Goal: Book appointment/travel/reservation

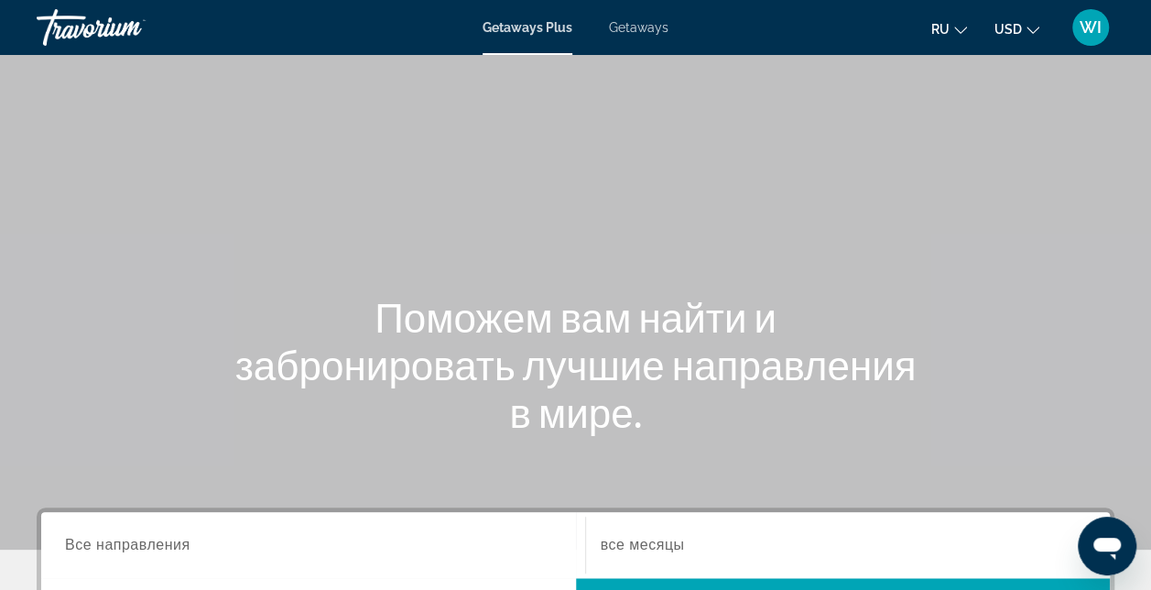
click at [632, 25] on span "Getaways" at bounding box center [639, 27] width 60 height 15
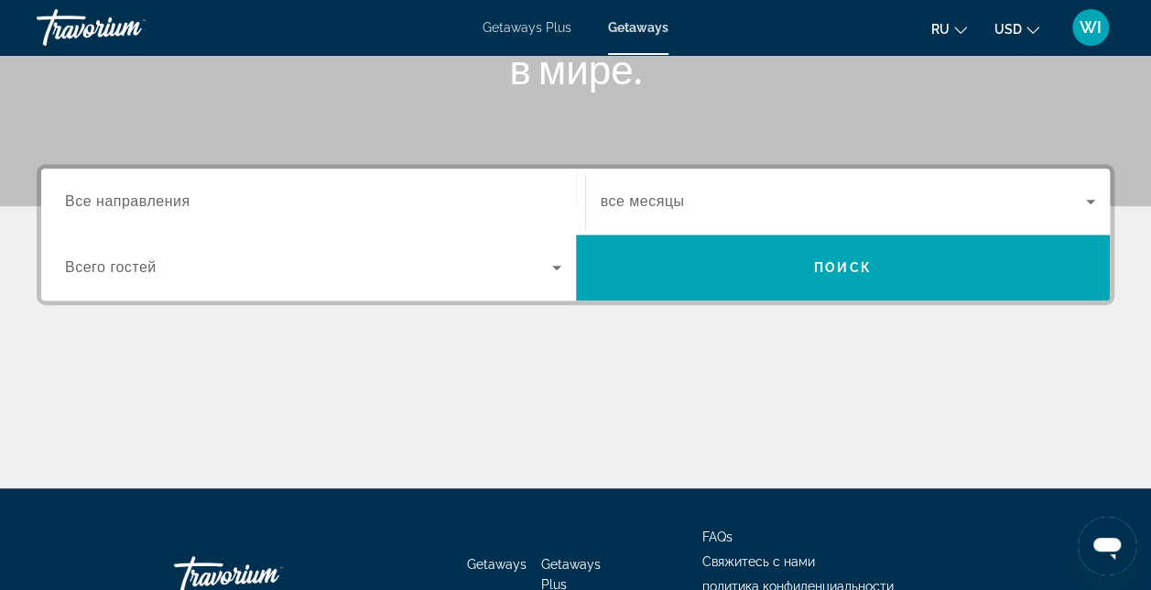
scroll to position [366, 0]
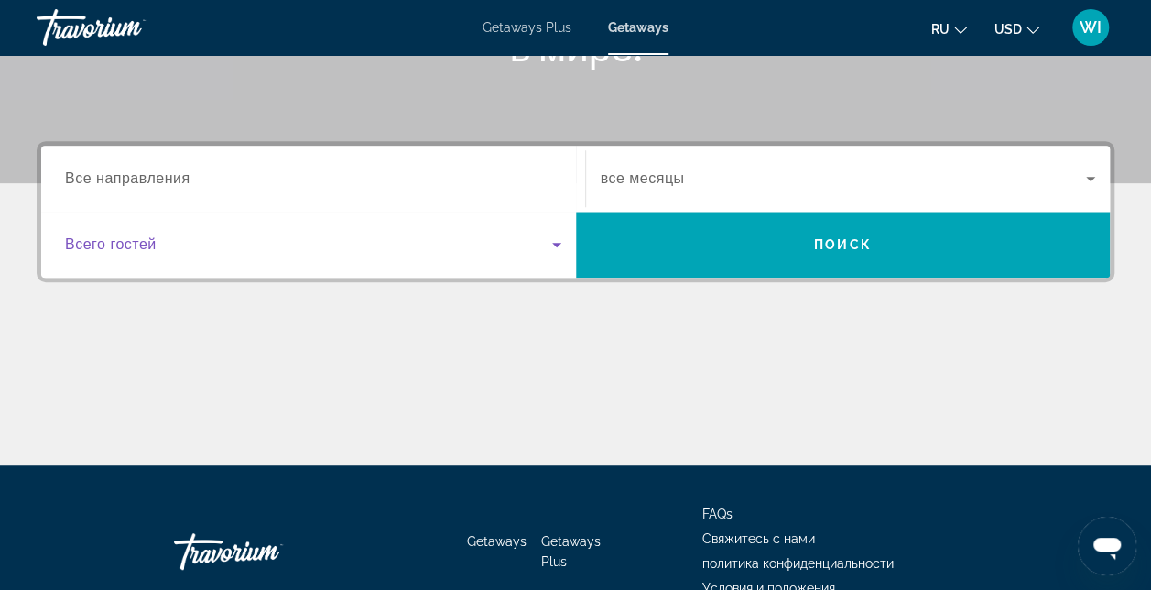
click at [561, 245] on icon "Search widget" at bounding box center [557, 245] width 22 height 22
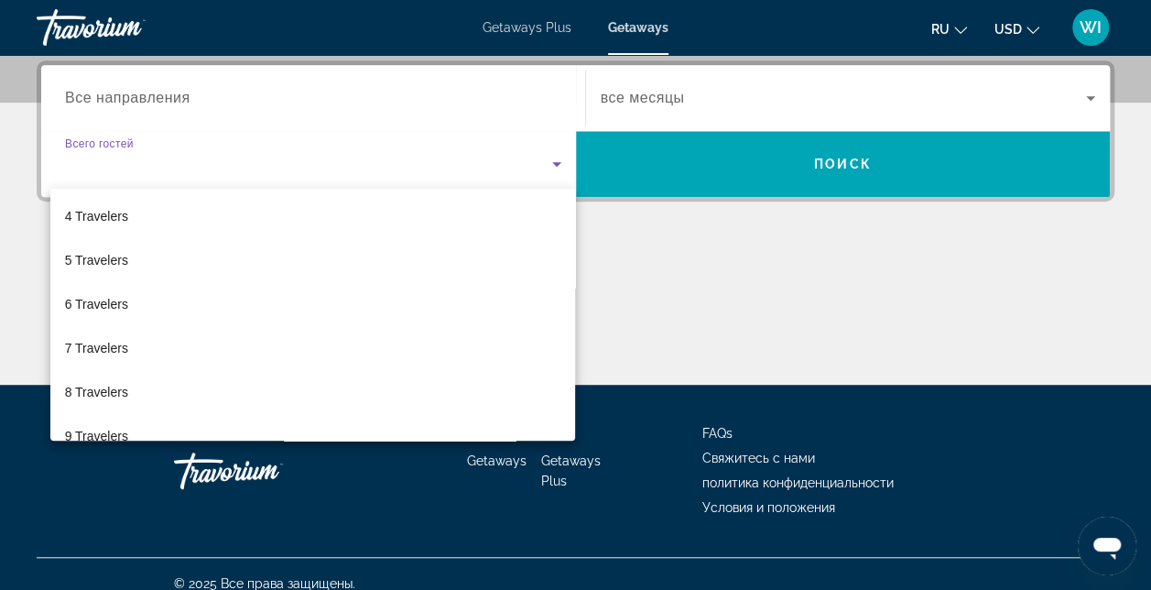
scroll to position [170, 0]
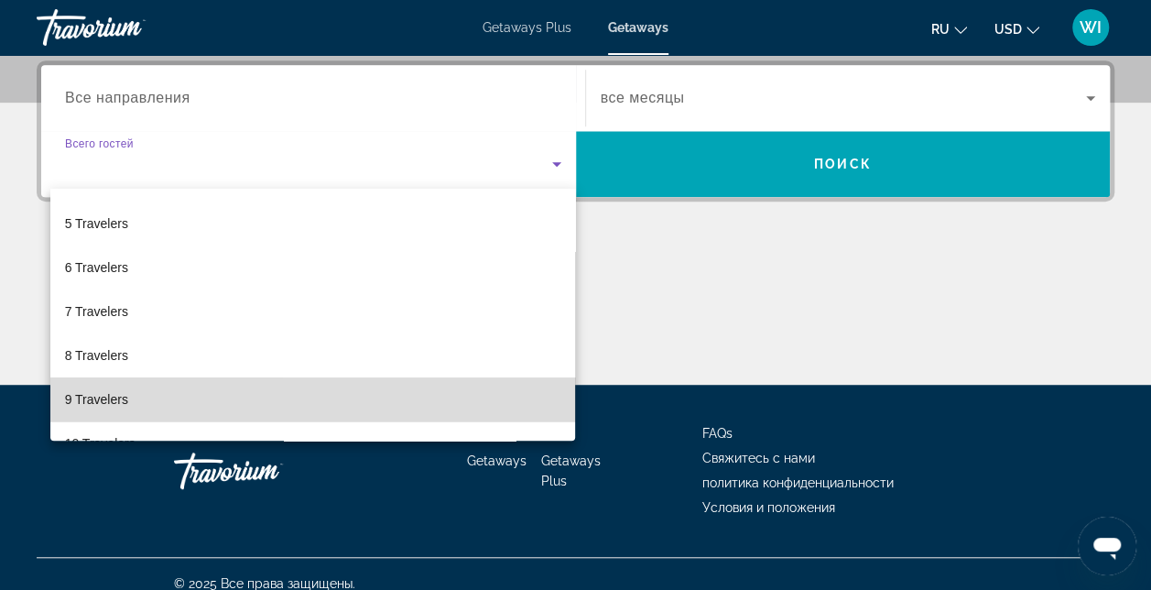
click at [527, 403] on mat-option "9 Travelers" at bounding box center [313, 399] width 526 height 44
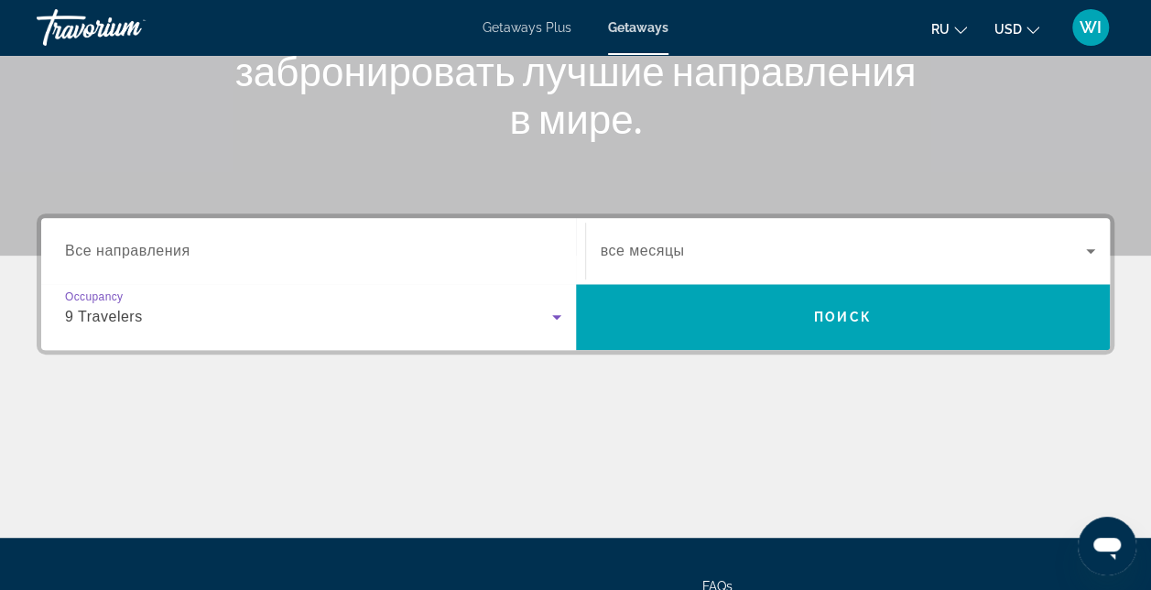
scroll to position [286, 0]
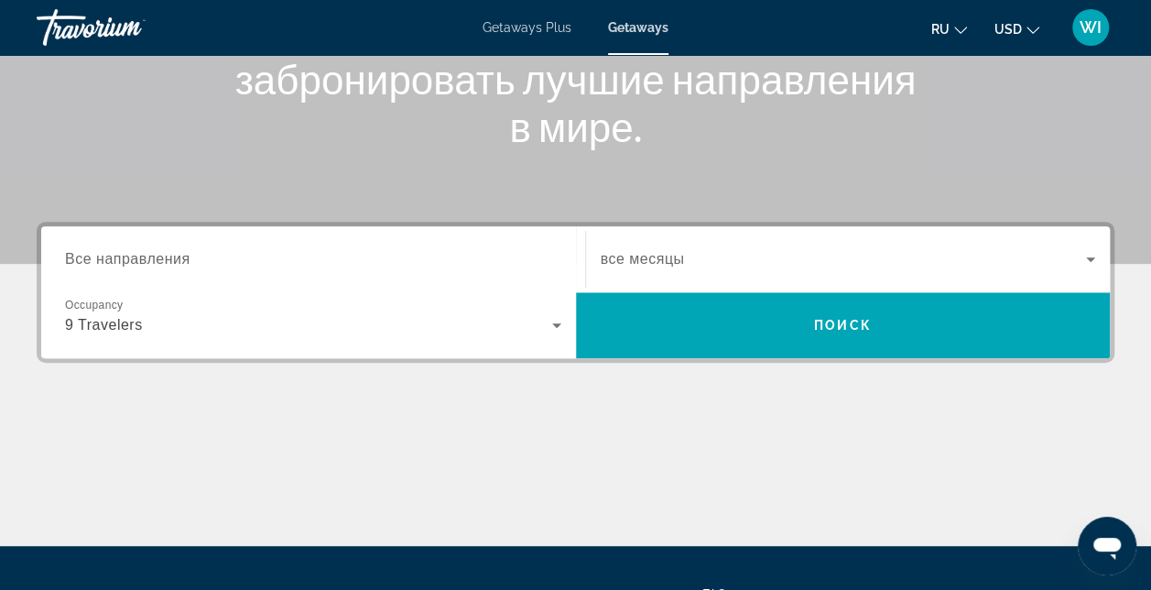
click at [145, 262] on span "Все направления" at bounding box center [127, 259] width 125 height 16
click at [145, 262] on input "Destination Все направления" at bounding box center [313, 260] width 496 height 22
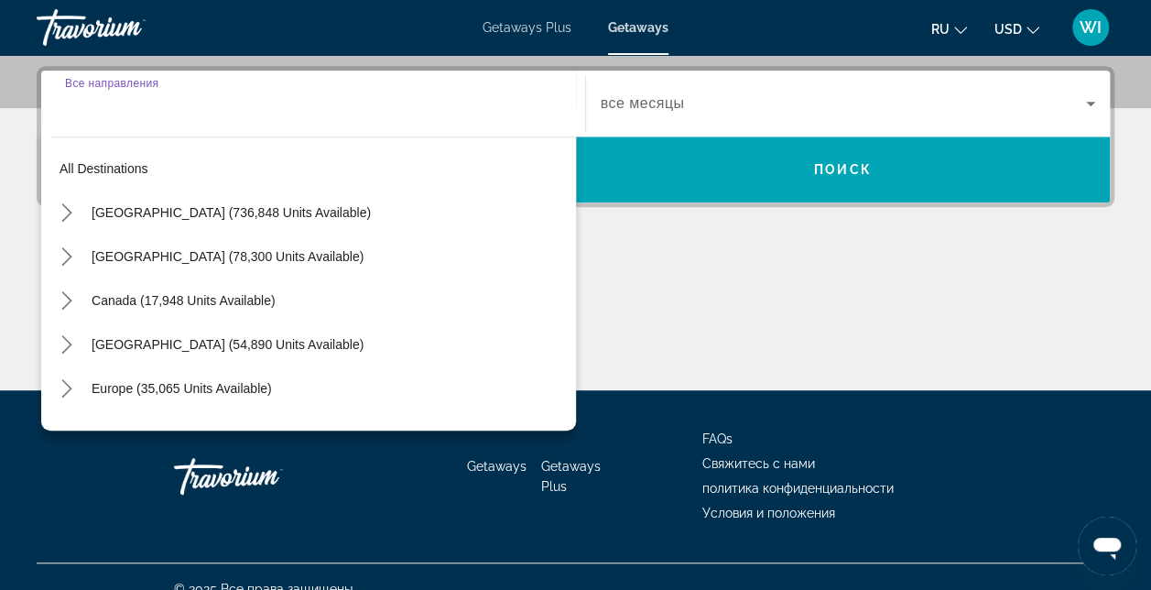
scroll to position [447, 0]
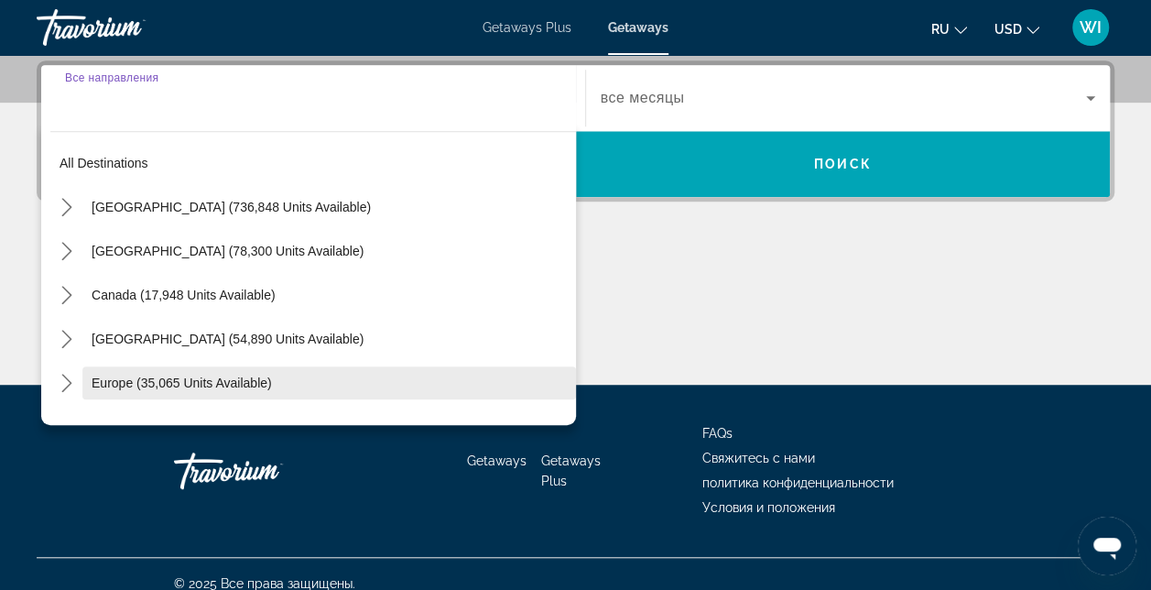
click at [231, 376] on span "Europe (35,065 units available)" at bounding box center [182, 383] width 180 height 15
type input "**********"
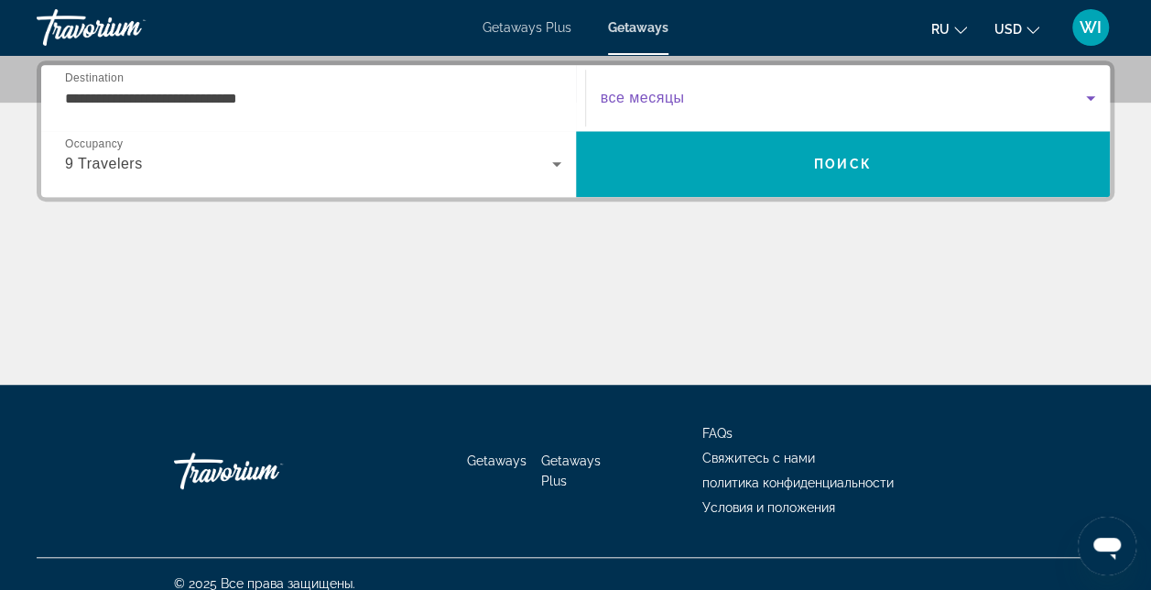
click at [801, 99] on span "Search widget" at bounding box center [844, 98] width 486 height 22
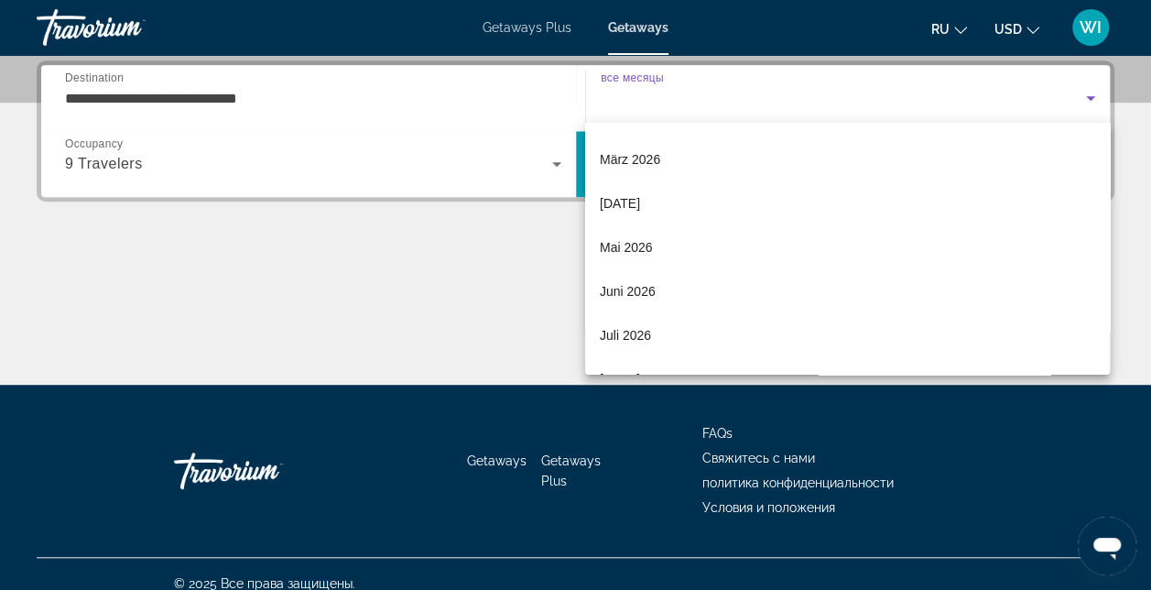
scroll to position [293, 0]
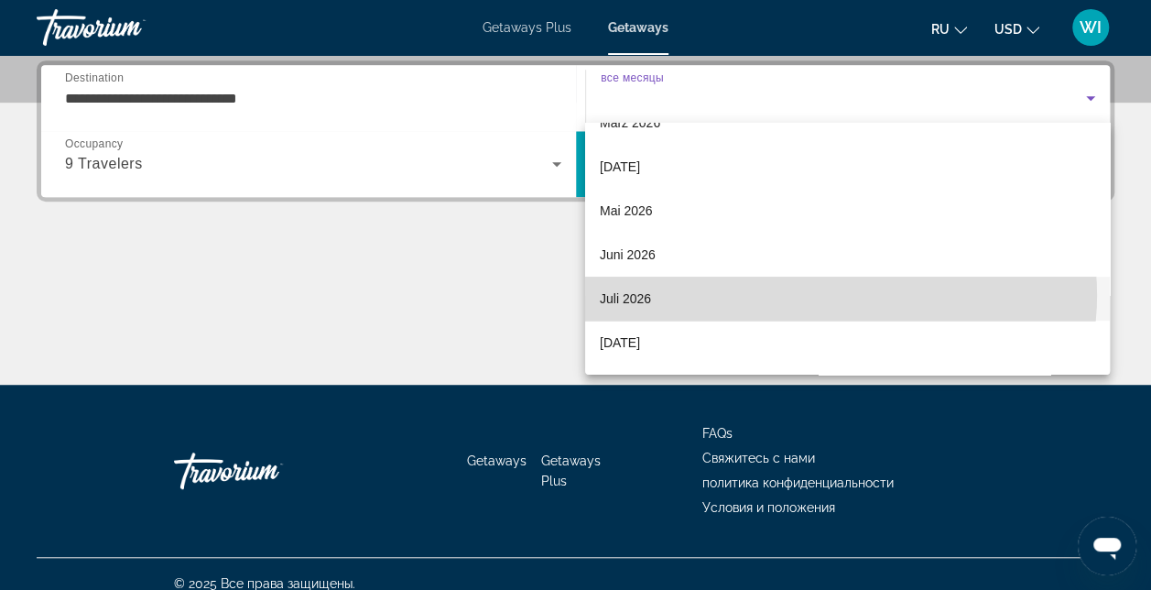
click at [838, 295] on mat-option "Juli 2026" at bounding box center [847, 299] width 525 height 44
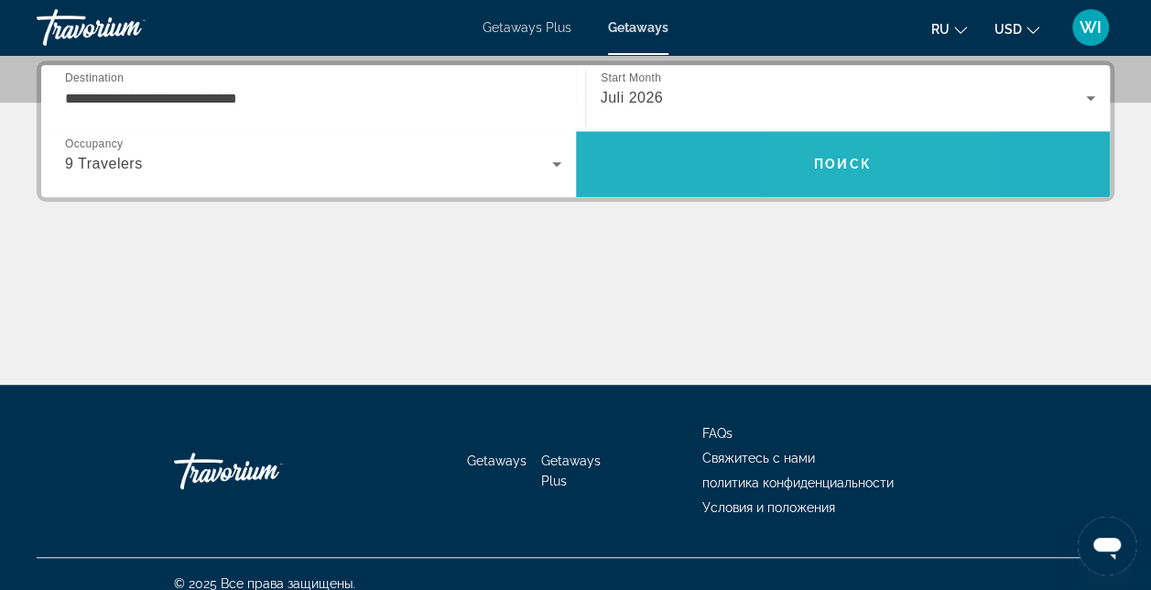
click at [823, 167] on span "Поиск" at bounding box center [843, 164] width 58 height 15
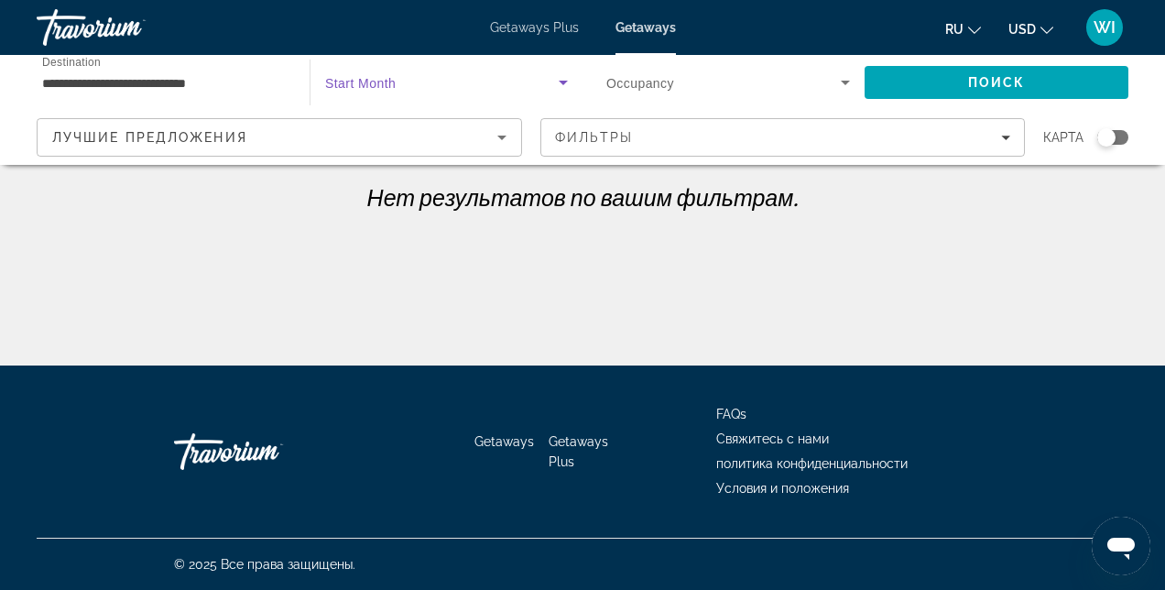
click at [504, 85] on span "Search widget" at bounding box center [442, 82] width 234 height 22
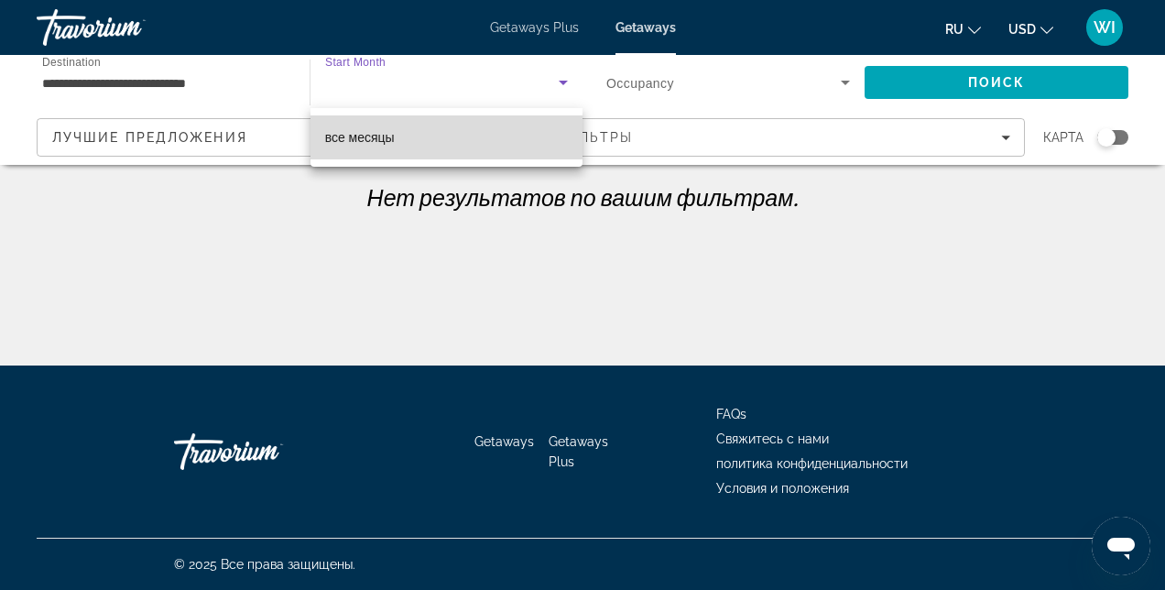
click at [372, 130] on span "все месяцы" at bounding box center [360, 137] width 70 height 15
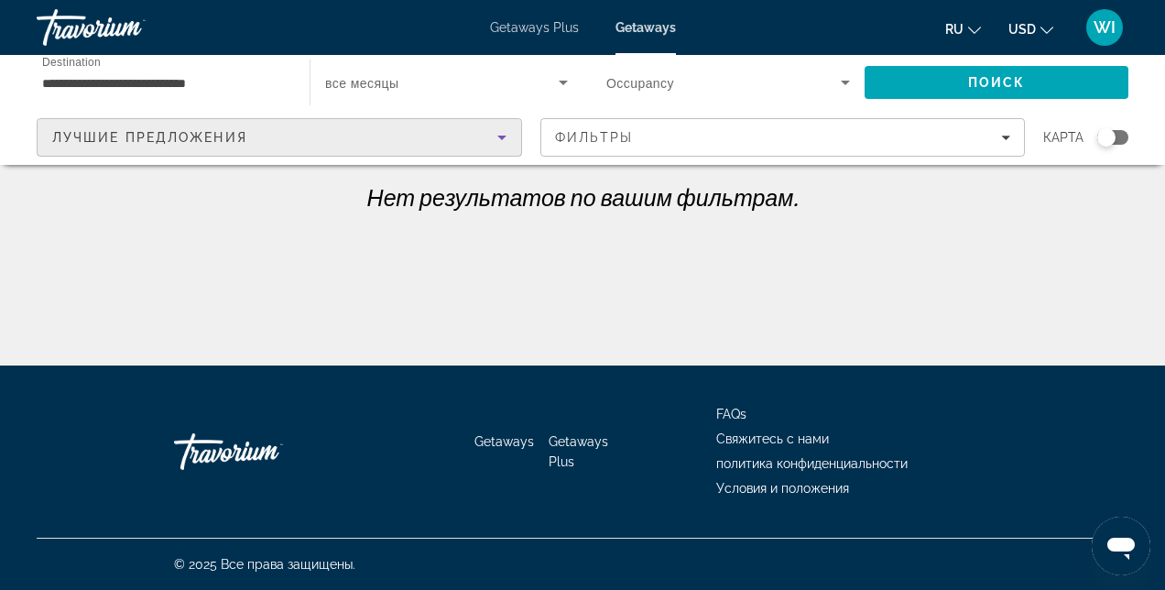
click at [452, 145] on div "Лучшие предложения" at bounding box center [274, 137] width 445 height 22
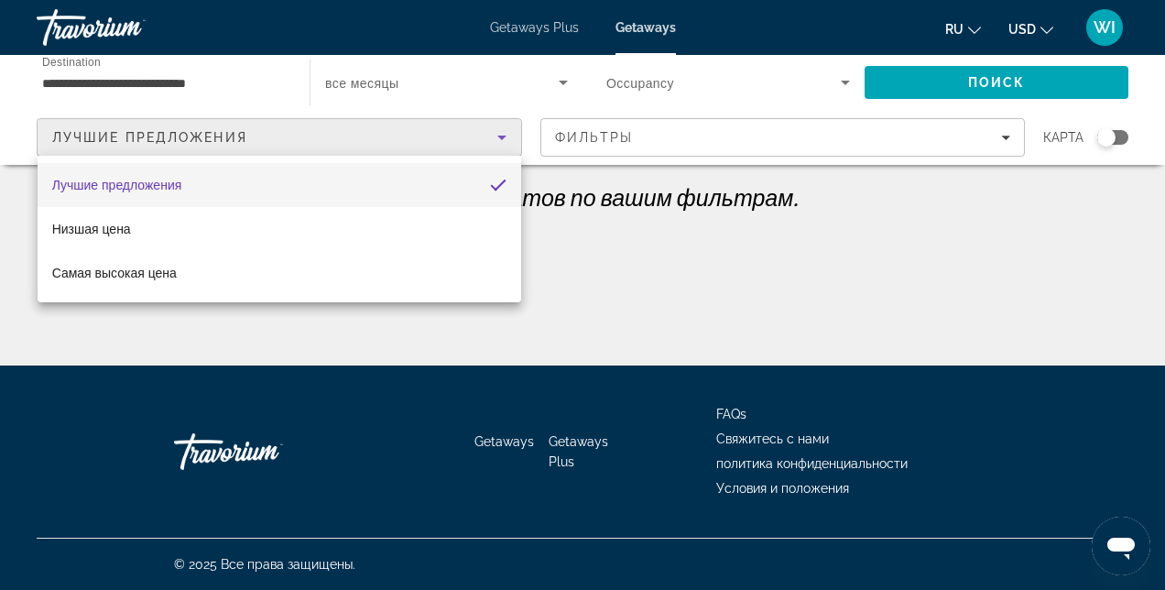
click at [452, 145] on div at bounding box center [582, 295] width 1165 height 590
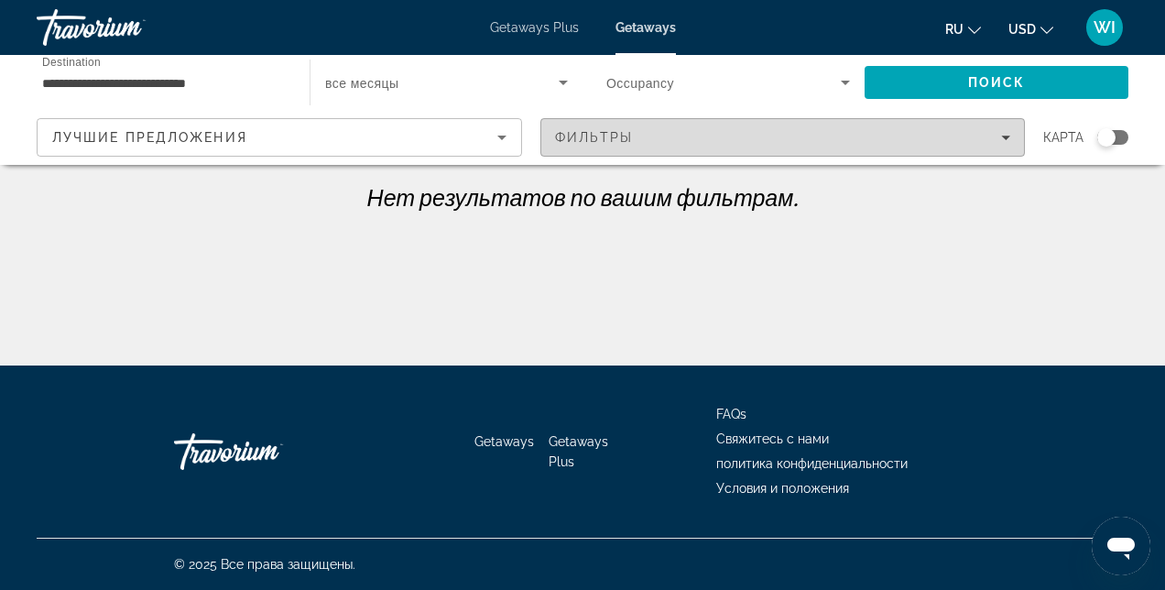
click at [647, 123] on span "Filters" at bounding box center [783, 137] width 484 height 44
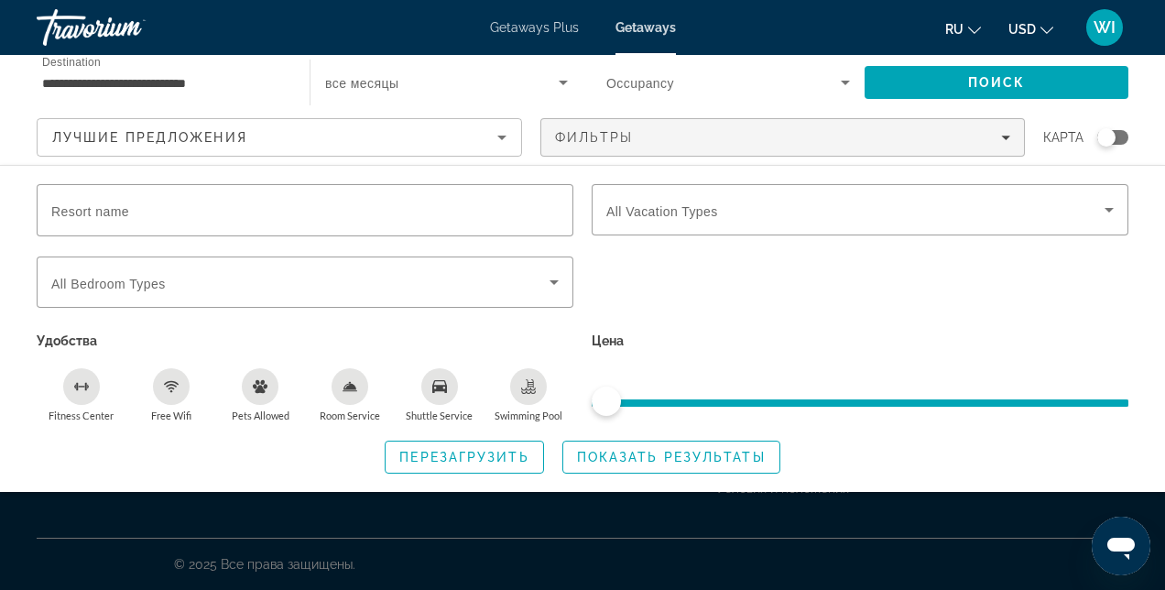
click at [638, 88] on span "Occupancy" at bounding box center [640, 83] width 68 height 15
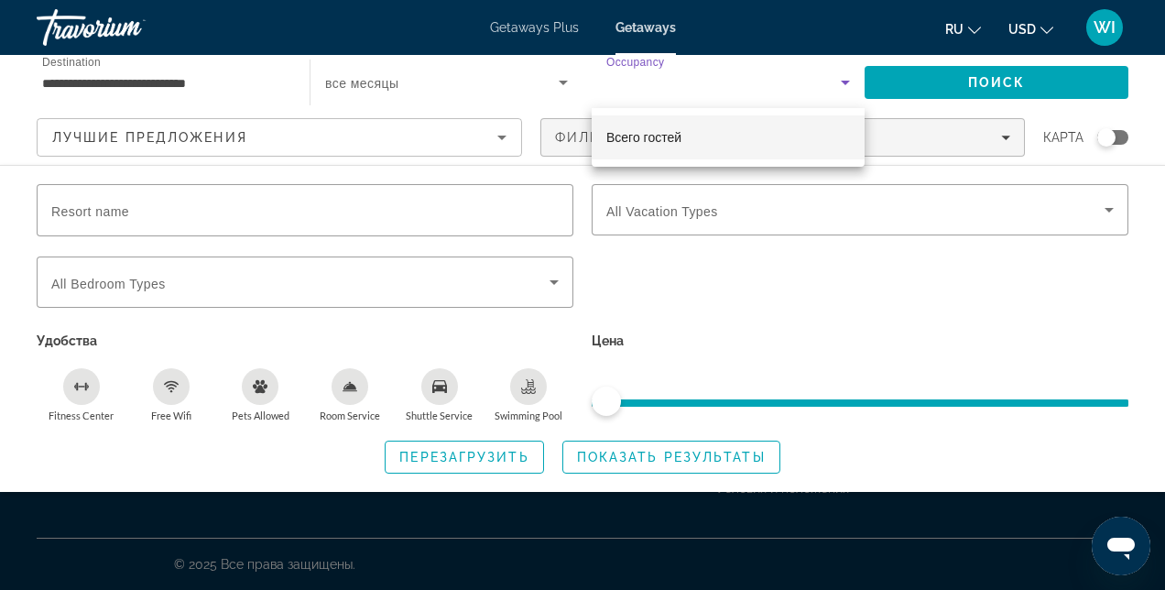
click at [638, 88] on div at bounding box center [582, 295] width 1165 height 590
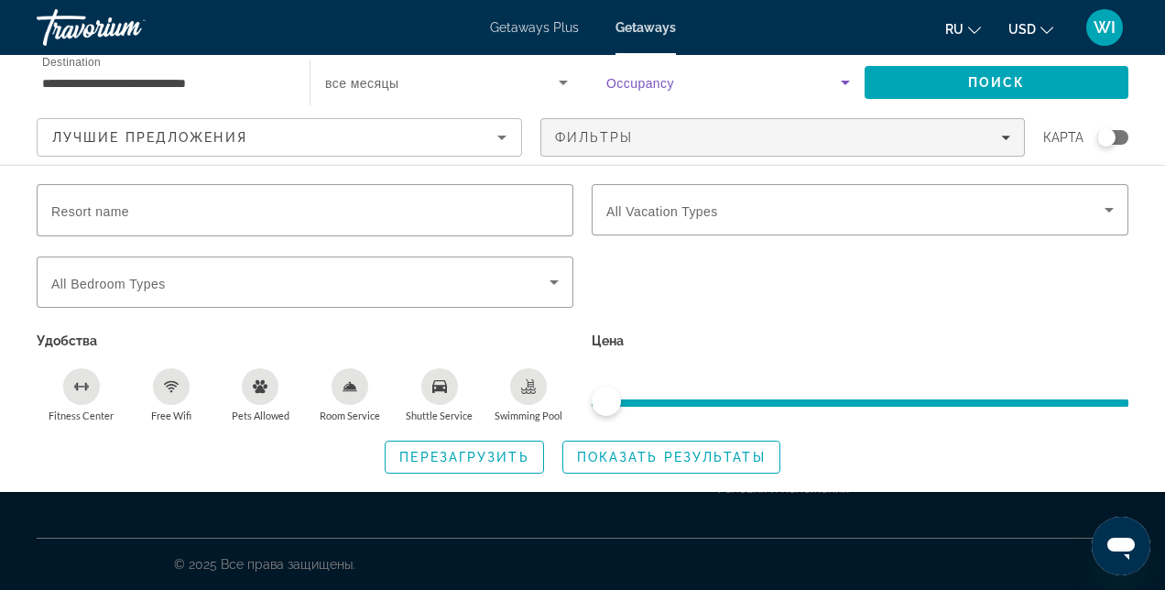
click at [848, 82] on icon "Search widget" at bounding box center [845, 83] width 9 height 5
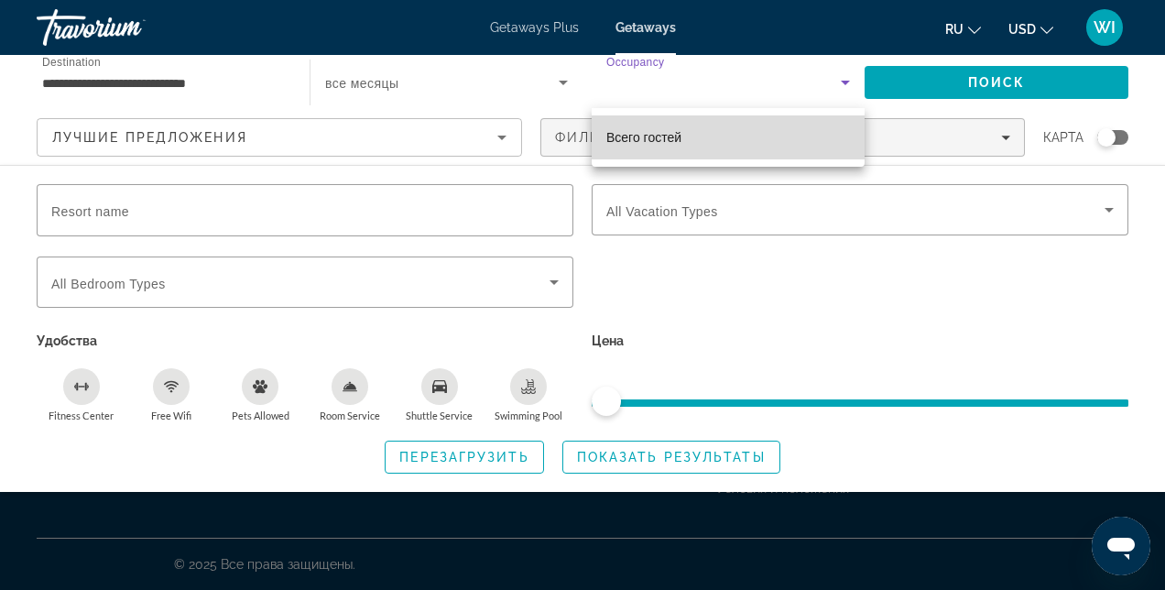
click at [773, 145] on mat-option "Всего гостей" at bounding box center [728, 137] width 273 height 44
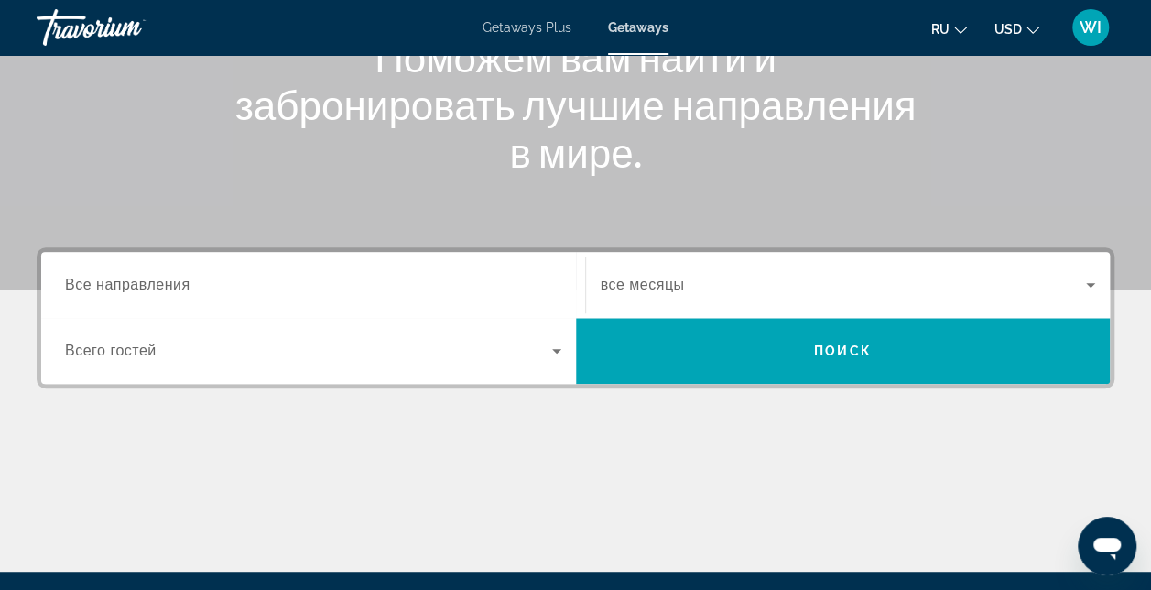
scroll to position [261, 0]
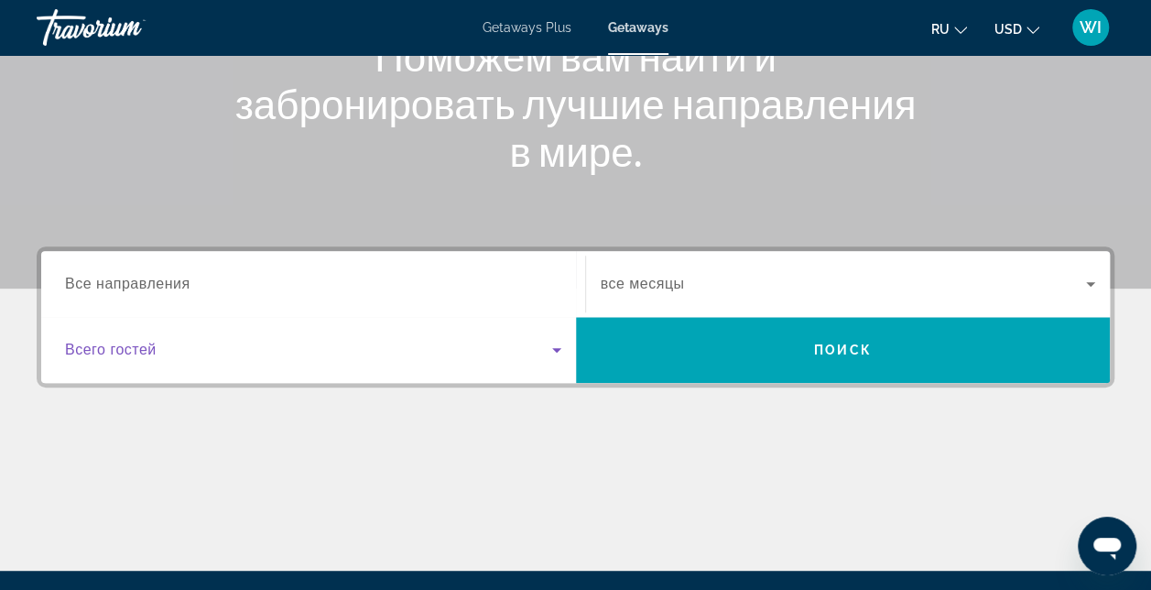
click at [555, 343] on icon "Search widget" at bounding box center [557, 350] width 22 height 22
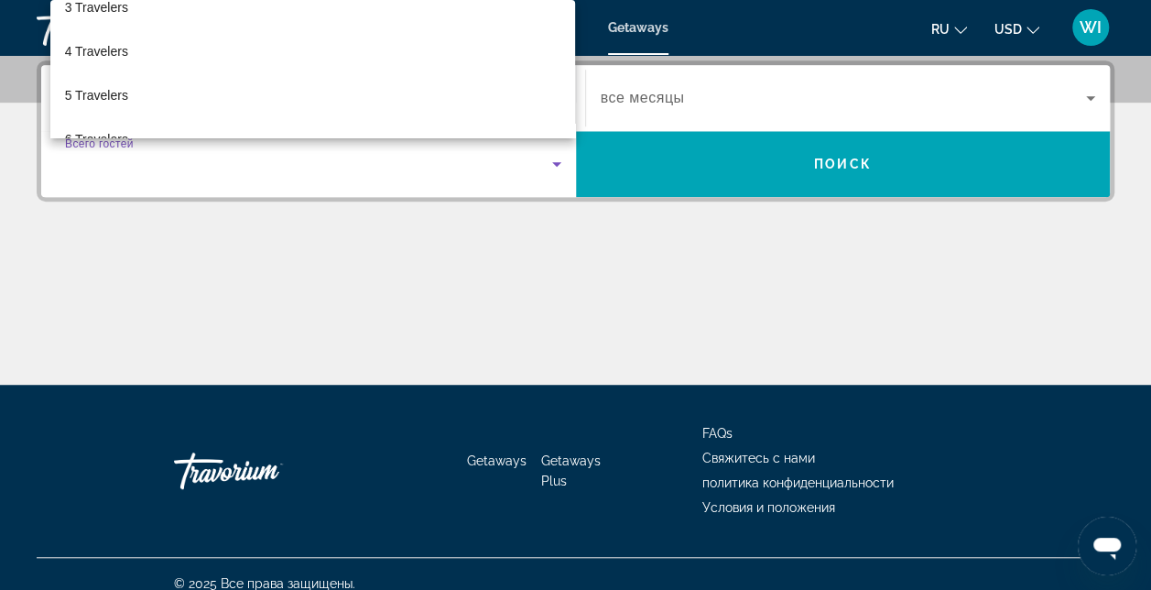
scroll to position [147, 0]
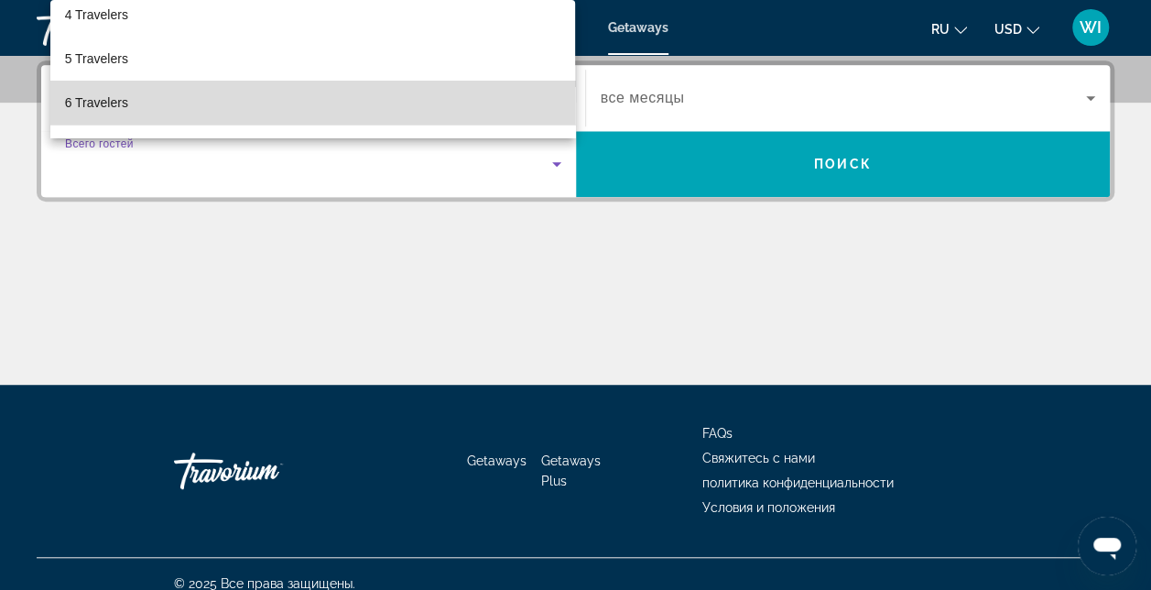
click at [494, 90] on mat-option "6 Travelers" at bounding box center [313, 103] width 526 height 44
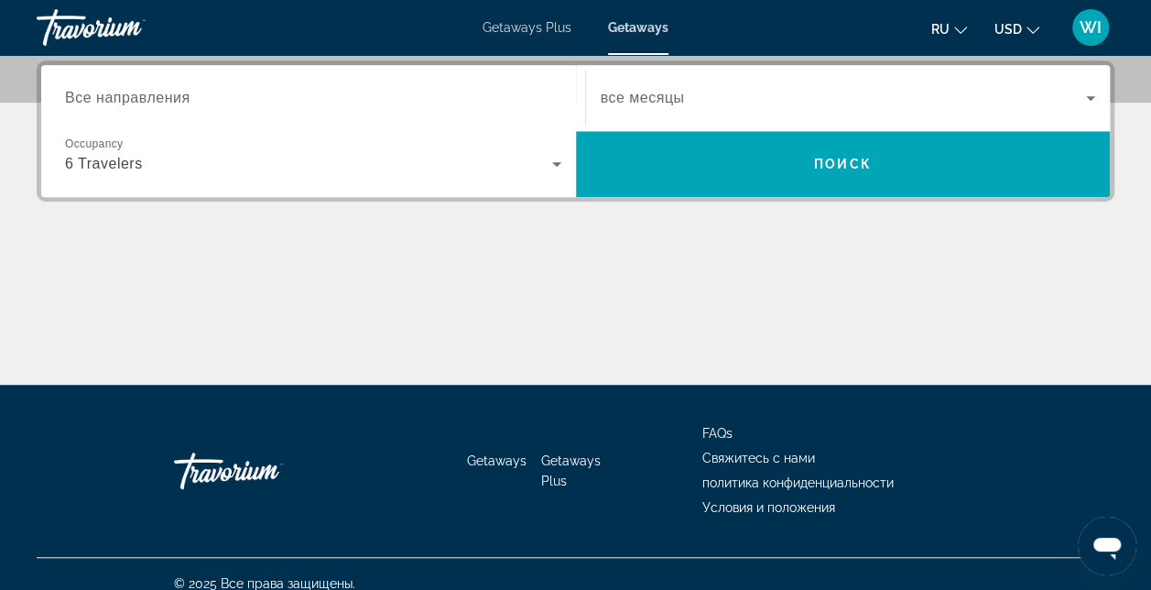
click at [312, 79] on div "Search widget" at bounding box center [313, 98] width 496 height 52
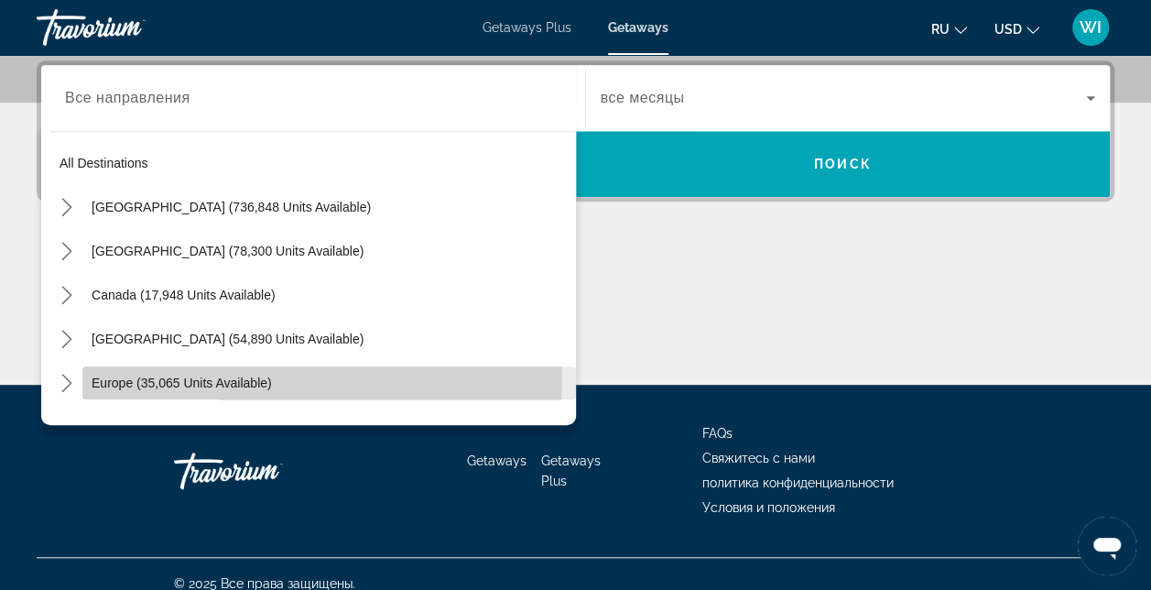
click at [158, 371] on span "Select destination: Europe (35,065 units available)" at bounding box center [329, 383] width 494 height 44
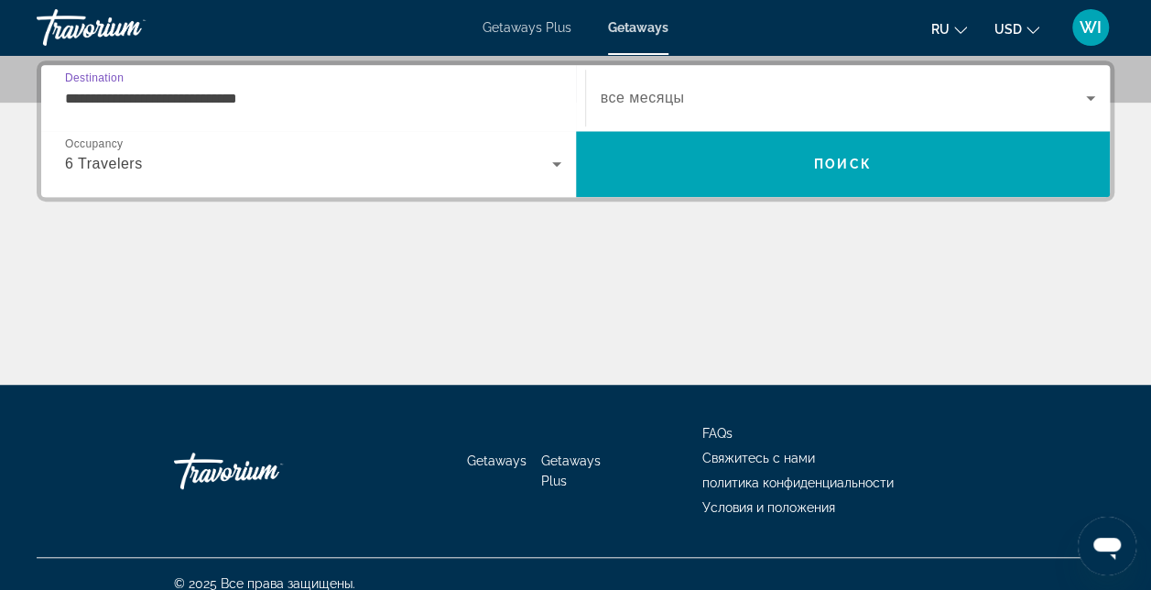
click at [267, 104] on input "**********" at bounding box center [313, 99] width 496 height 22
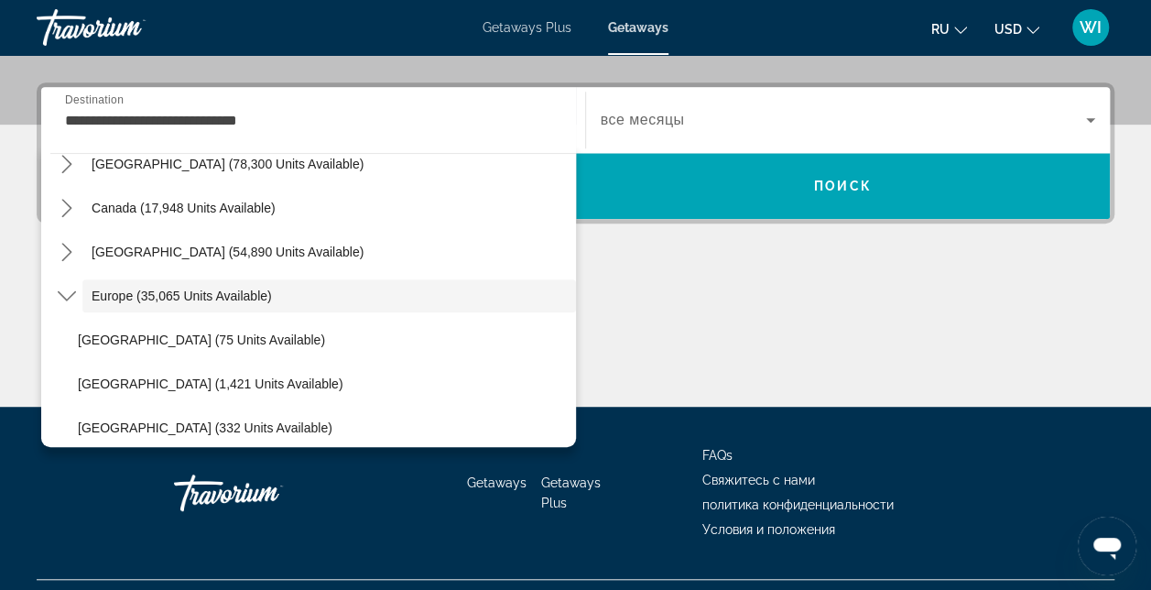
scroll to position [180, 0]
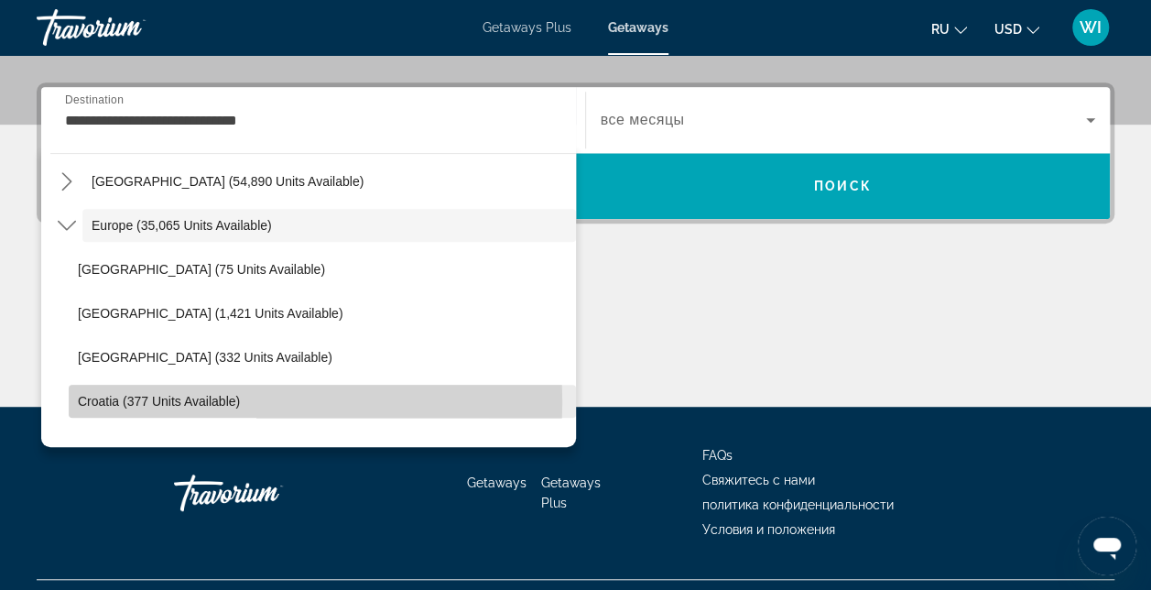
click at [176, 401] on span "Croatia (377 units available)" at bounding box center [159, 401] width 162 height 15
type input "**********"
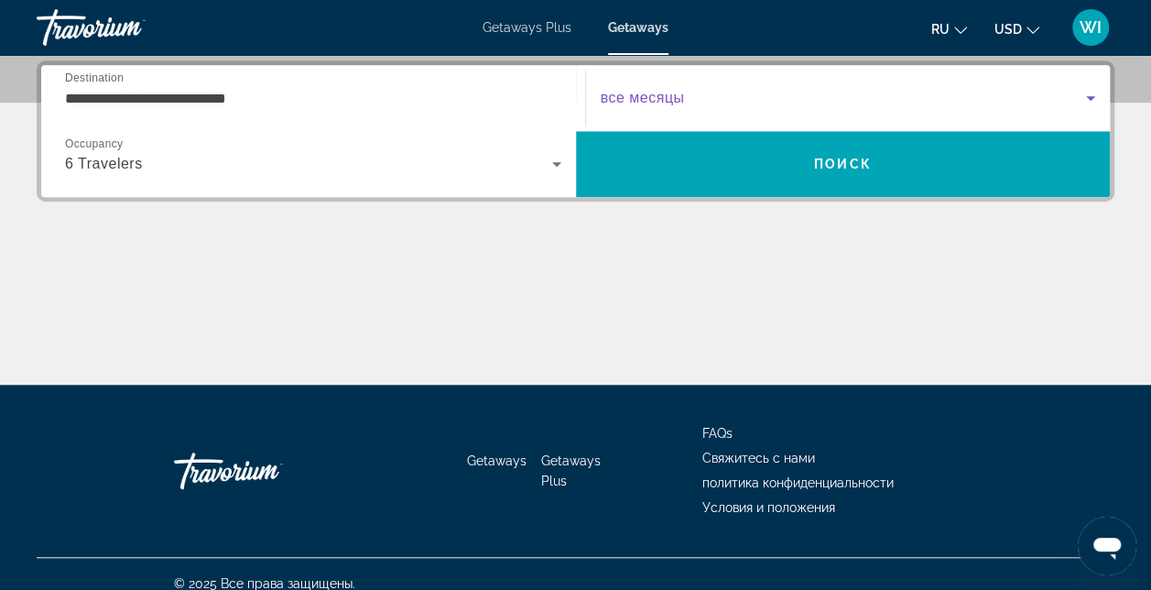
click at [873, 104] on span "Search widget" at bounding box center [844, 98] width 486 height 22
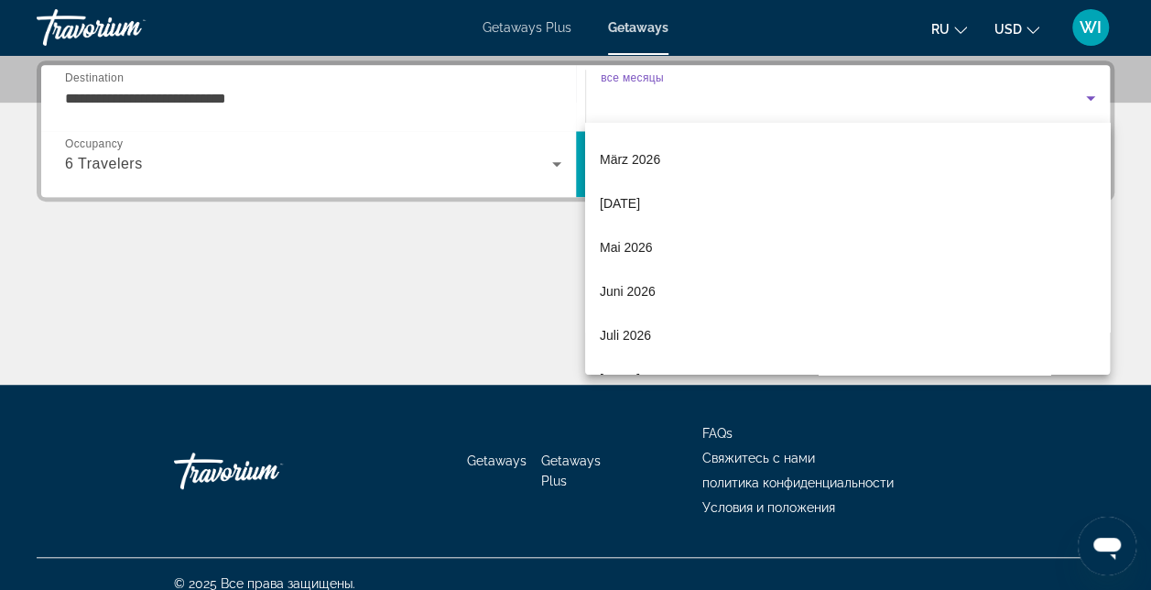
scroll to position [293, 0]
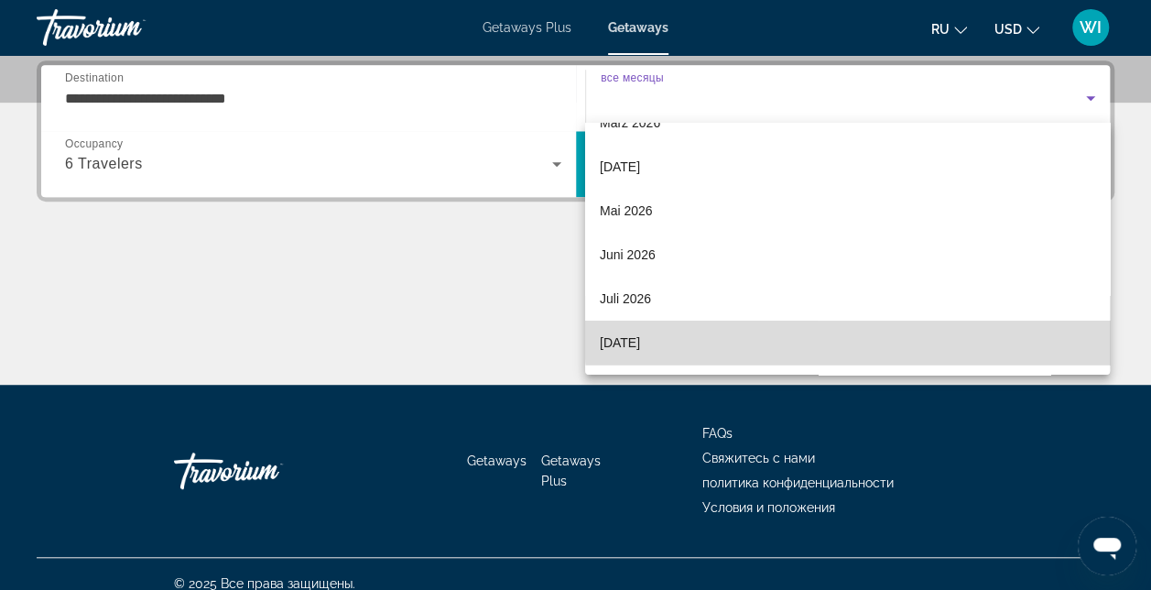
click at [937, 335] on mat-option "[DATE]" at bounding box center [847, 343] width 525 height 44
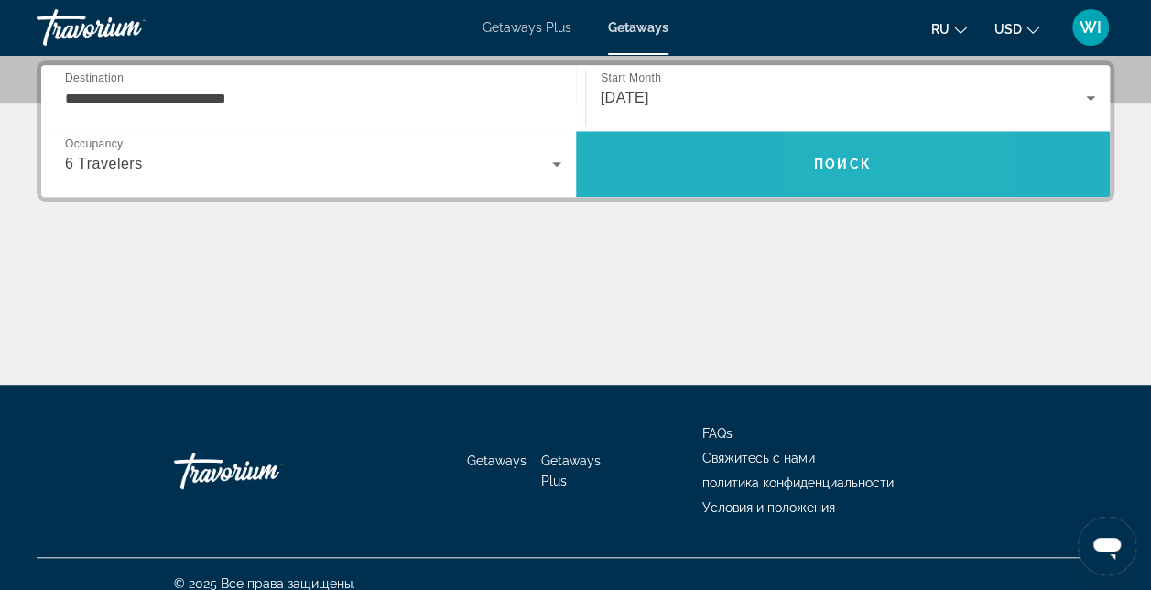
click at [832, 177] on span "Search" at bounding box center [843, 164] width 535 height 44
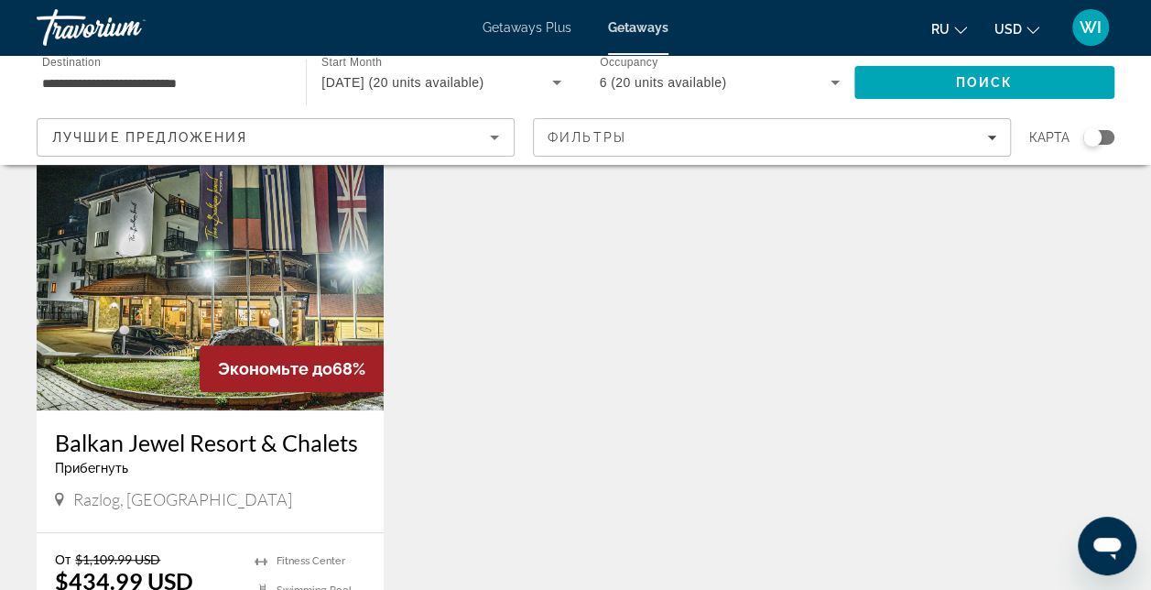
scroll to position [94, 0]
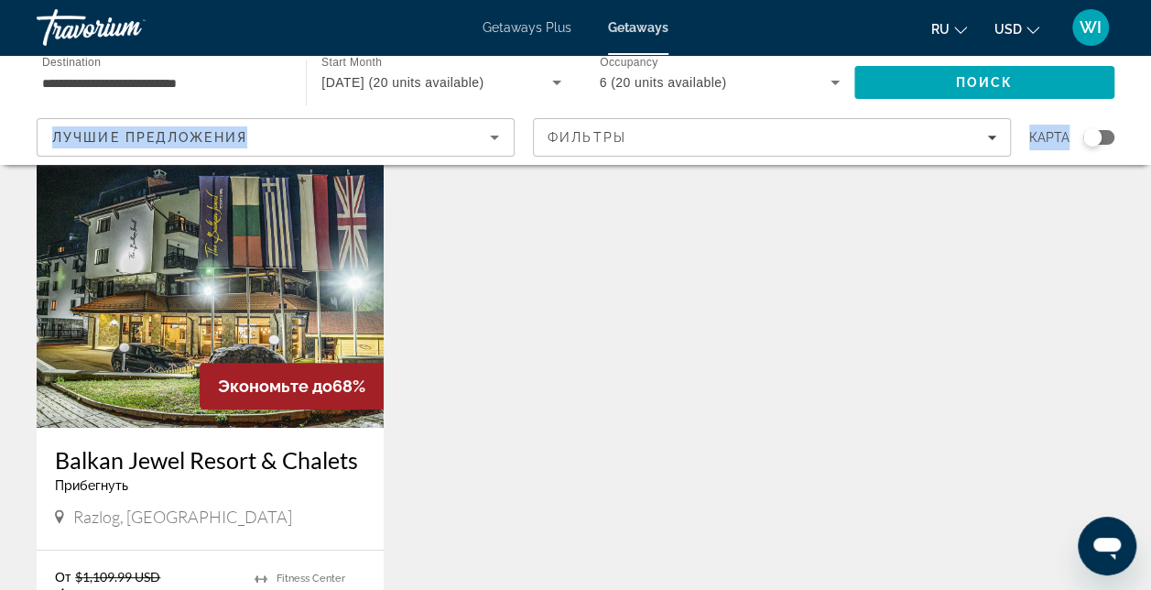
drag, startPoint x: 1123, startPoint y: 115, endPoint x: 1101, endPoint y: 58, distance: 61.8
click at [1101, 58] on div "**********" at bounding box center [575, 110] width 1151 height 110
click at [507, 141] on div "Лучшие предложения" at bounding box center [276, 137] width 476 height 37
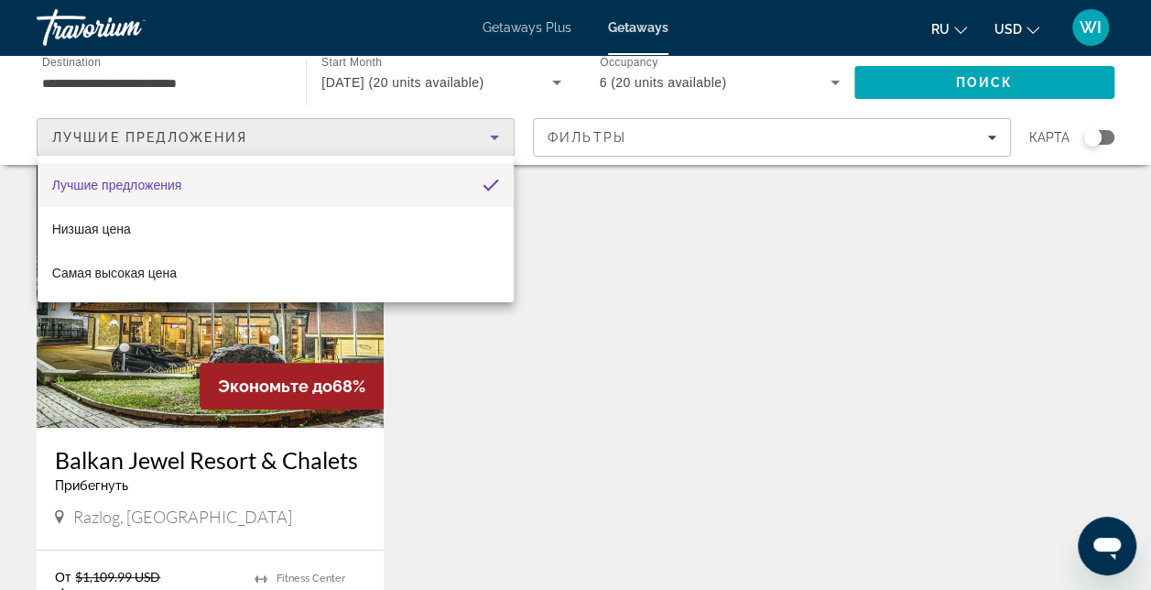
click at [507, 141] on div at bounding box center [575, 295] width 1151 height 590
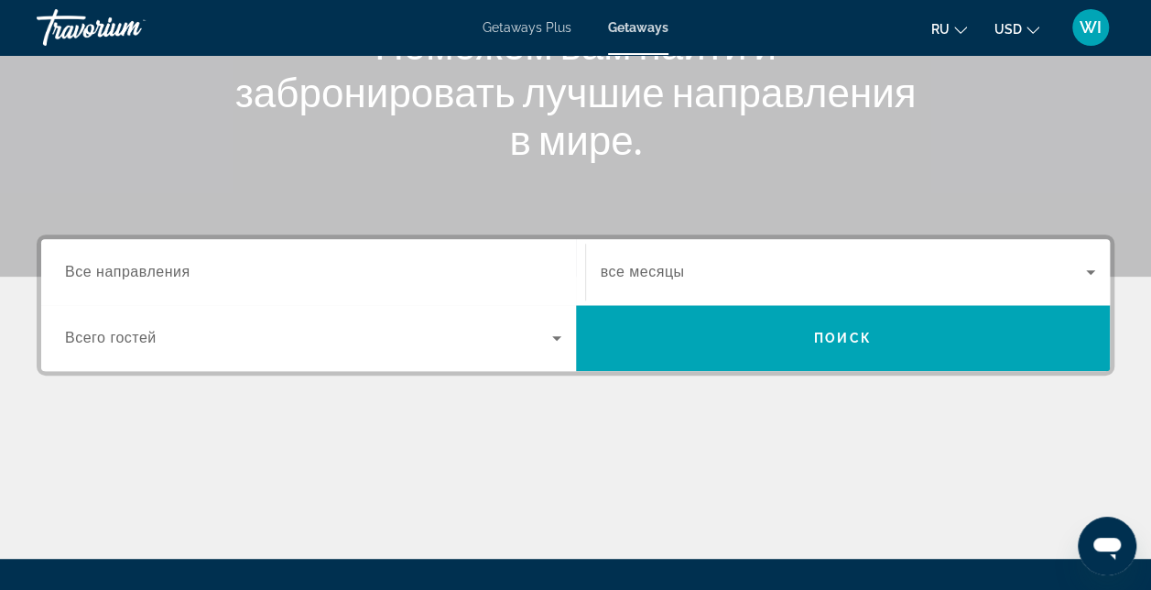
scroll to position [309, 0]
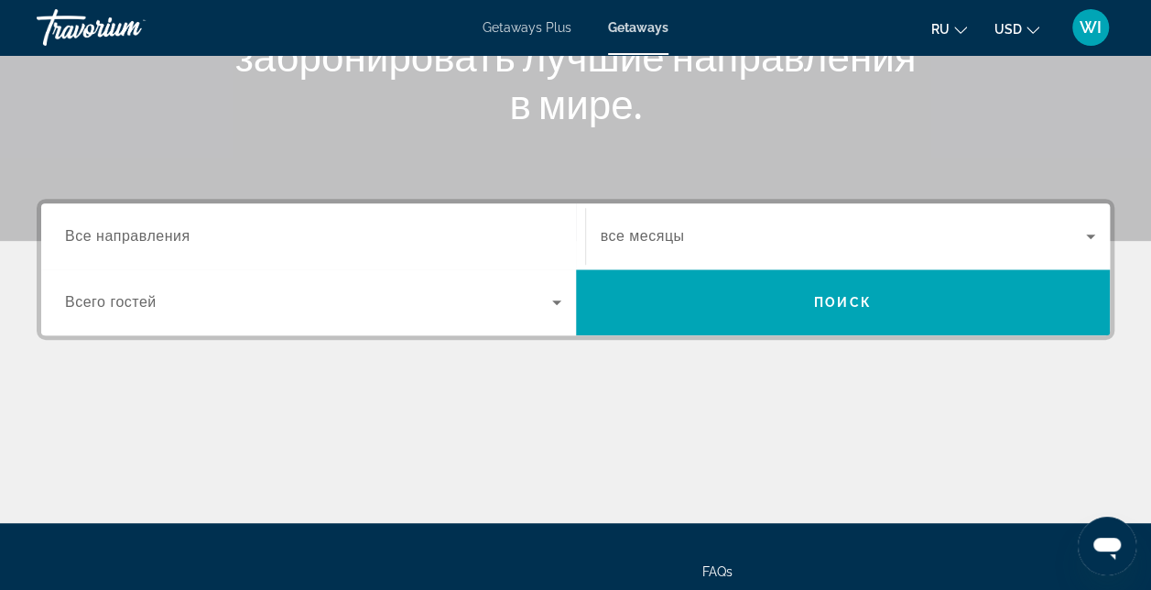
click at [532, 306] on span "Search widget" at bounding box center [308, 302] width 487 height 22
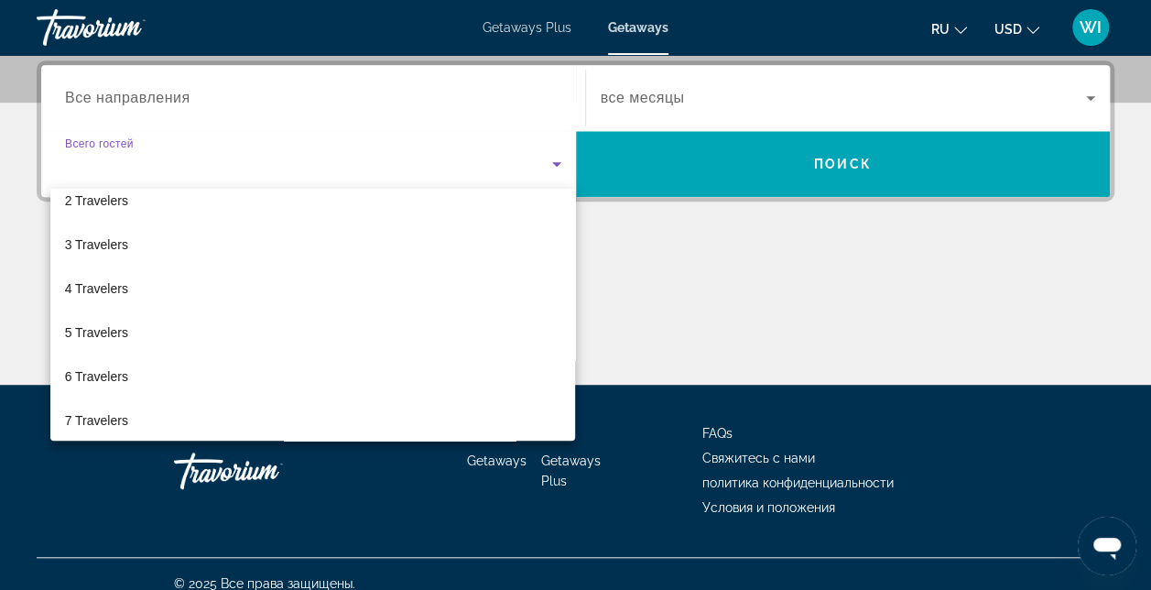
scroll to position [73, 0]
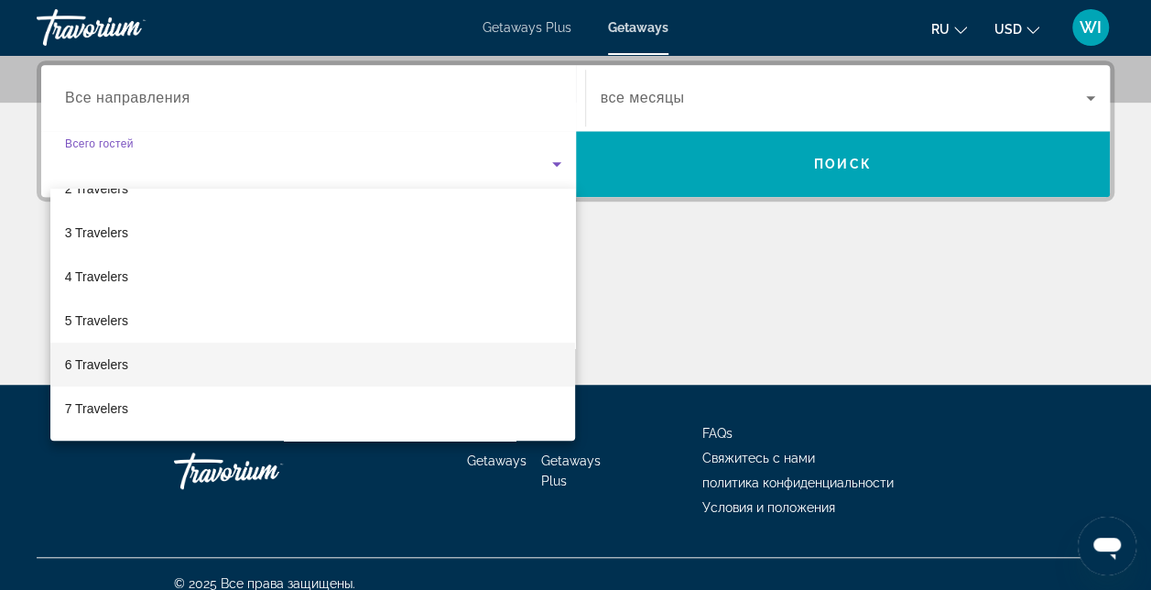
click at [370, 376] on mat-option "6 Travelers" at bounding box center [313, 365] width 526 height 44
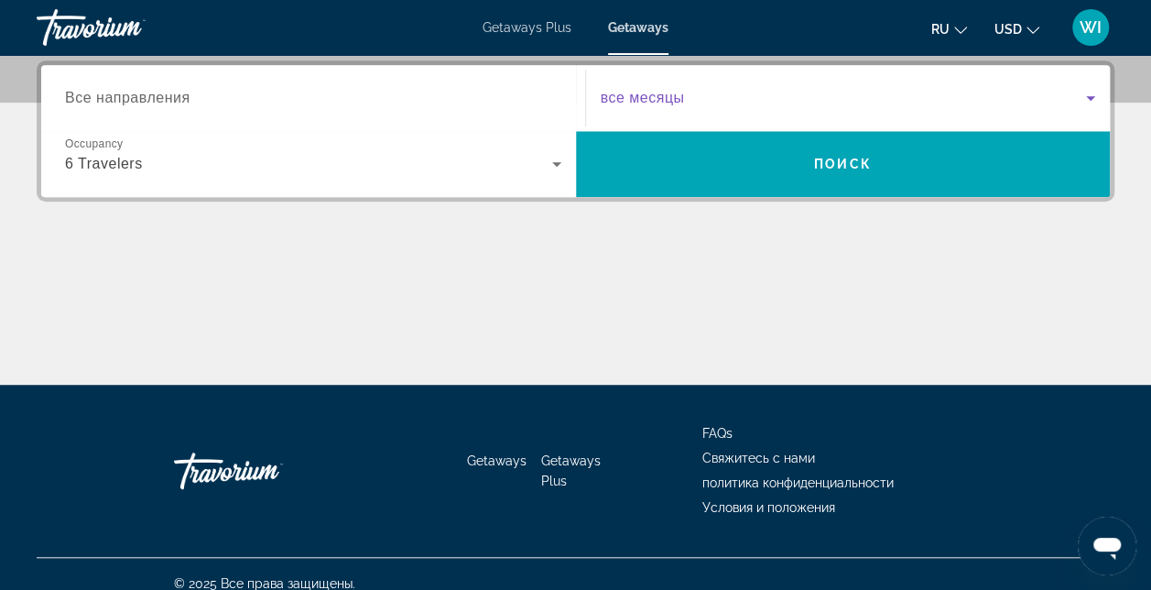
click at [1072, 99] on span "Search widget" at bounding box center [844, 98] width 486 height 22
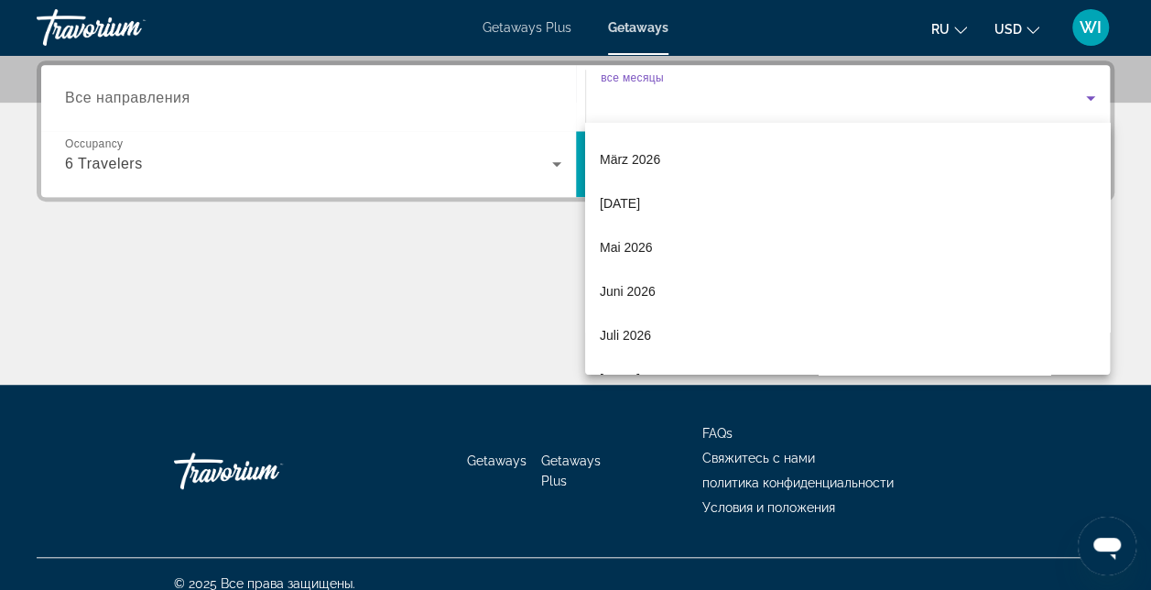
scroll to position [293, 0]
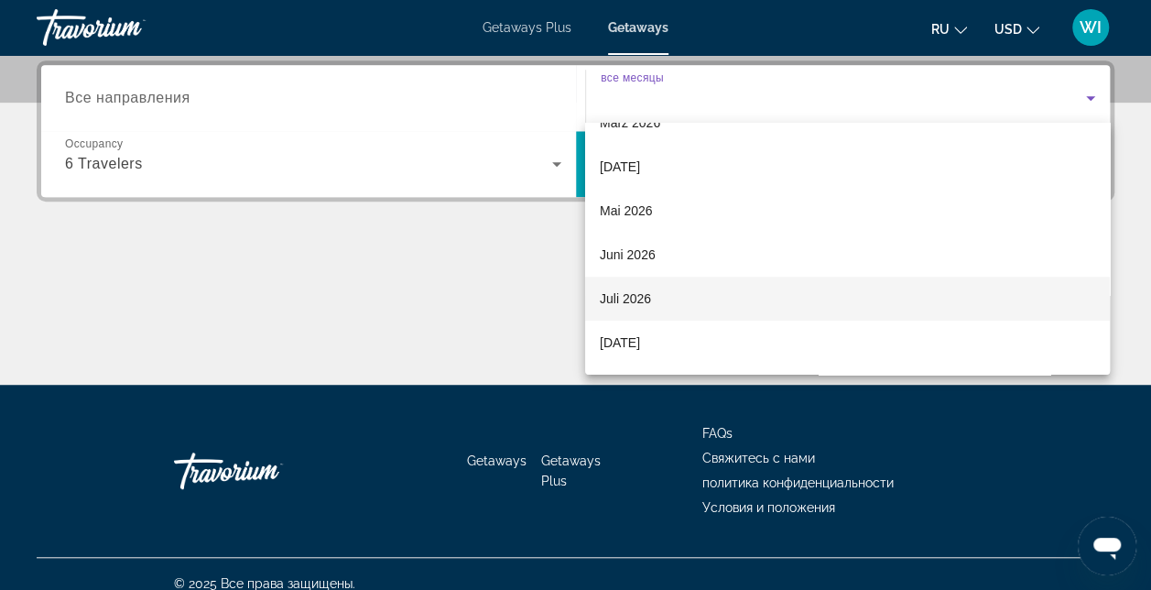
click at [994, 313] on mat-option "Juli 2026" at bounding box center [847, 299] width 525 height 44
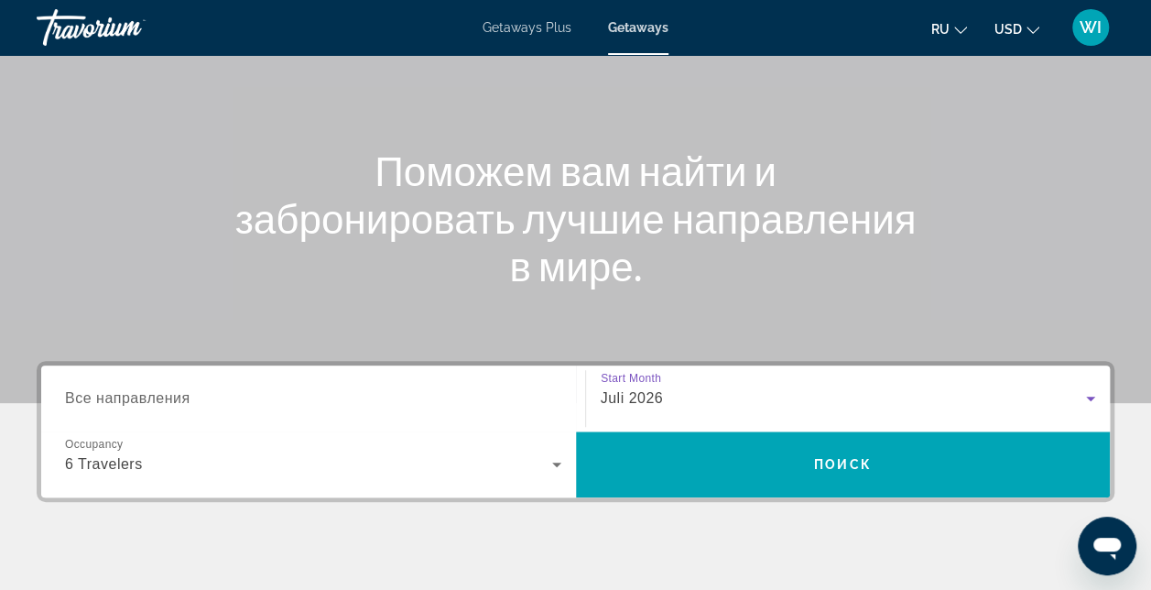
scroll to position [141, 0]
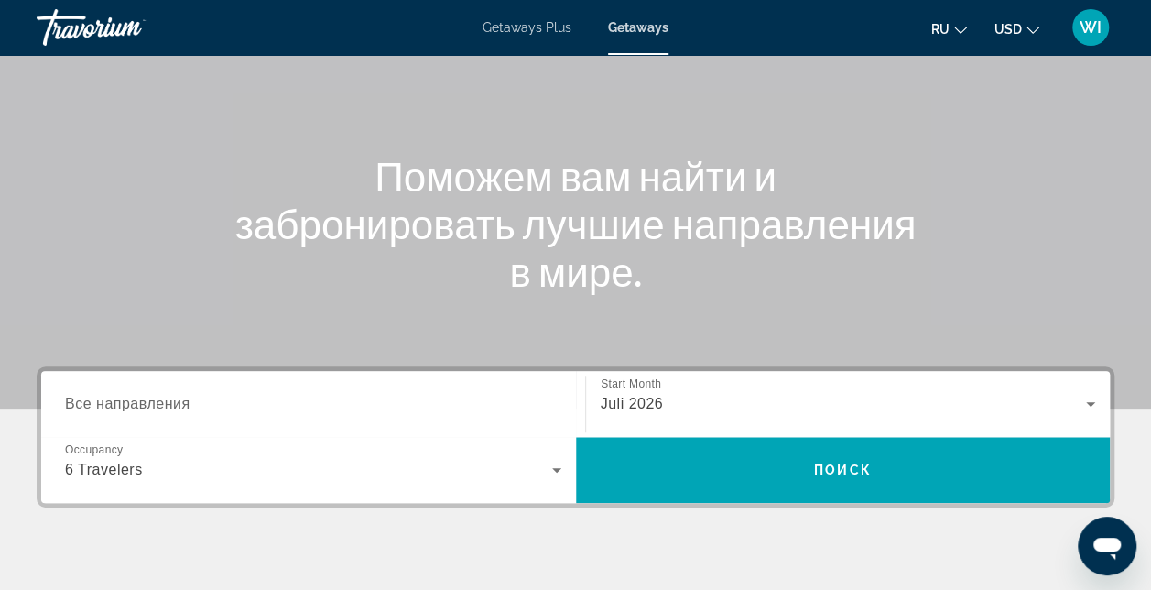
click at [176, 407] on span "Все направления" at bounding box center [127, 404] width 125 height 16
click at [176, 407] on input "Destination Все направления" at bounding box center [313, 405] width 496 height 22
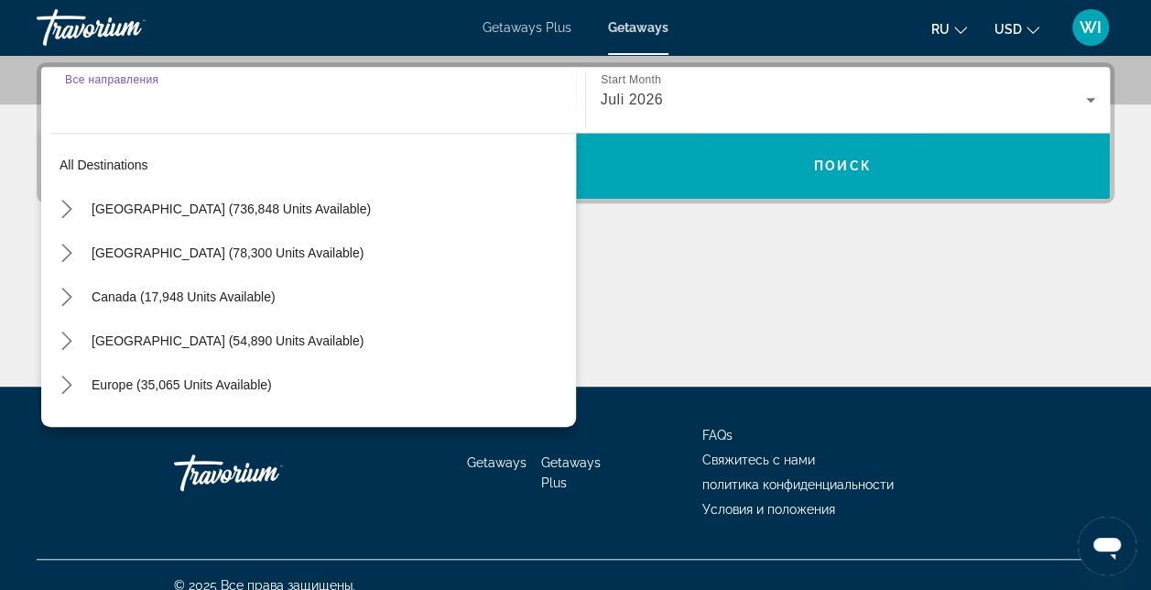
scroll to position [447, 0]
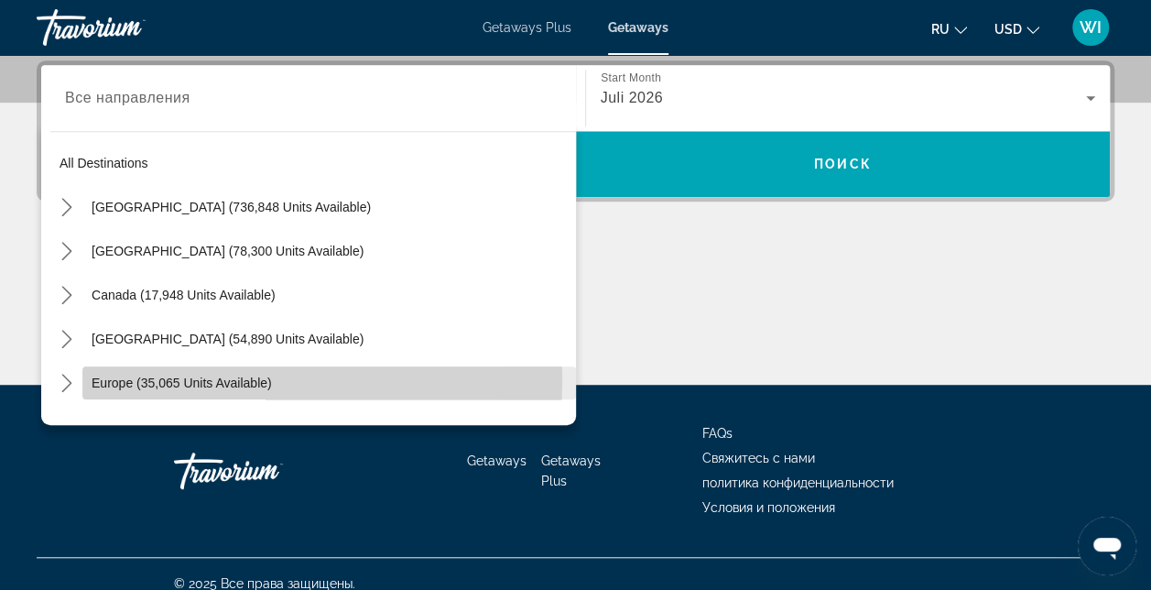
click at [180, 377] on span "Europe (35,065 units available)" at bounding box center [182, 383] width 180 height 15
type input "**********"
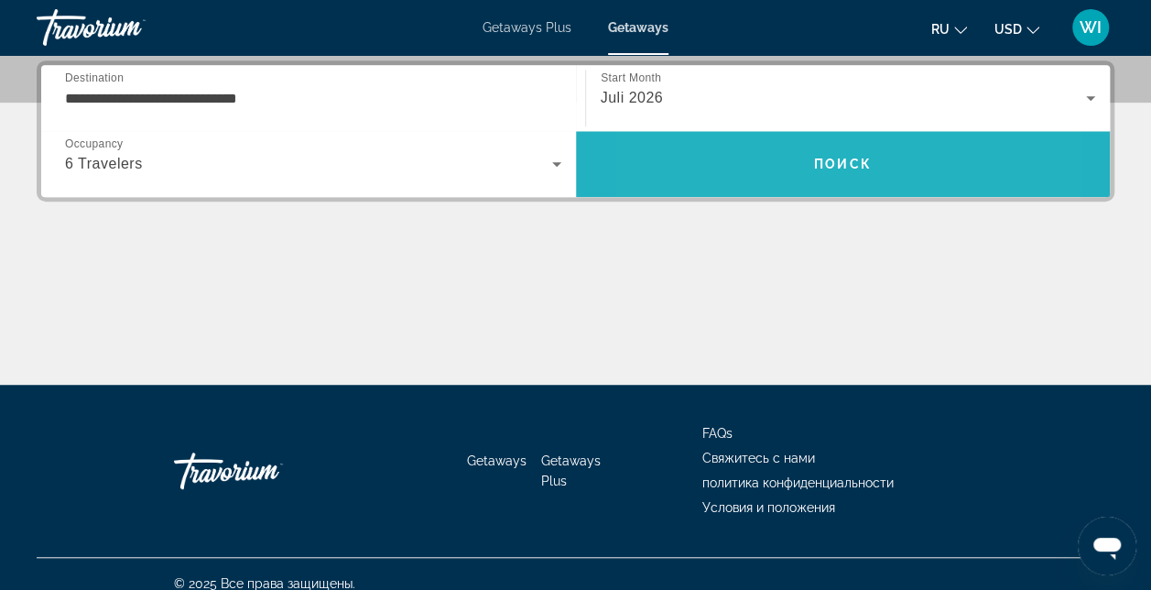
click at [747, 169] on span "Search" at bounding box center [843, 164] width 535 height 44
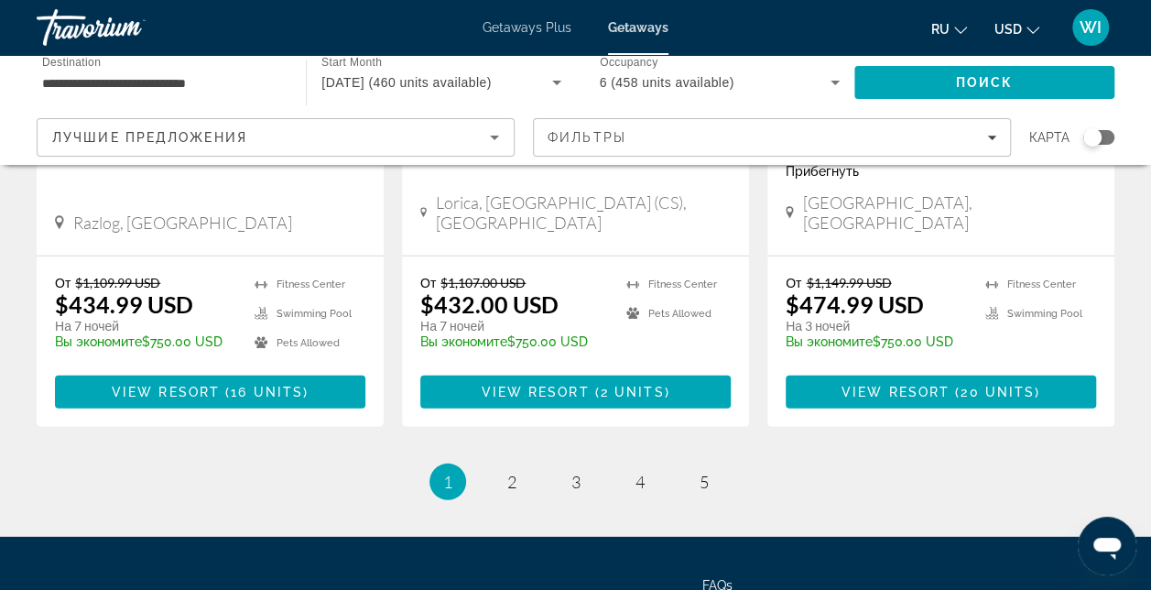
scroll to position [2501, 0]
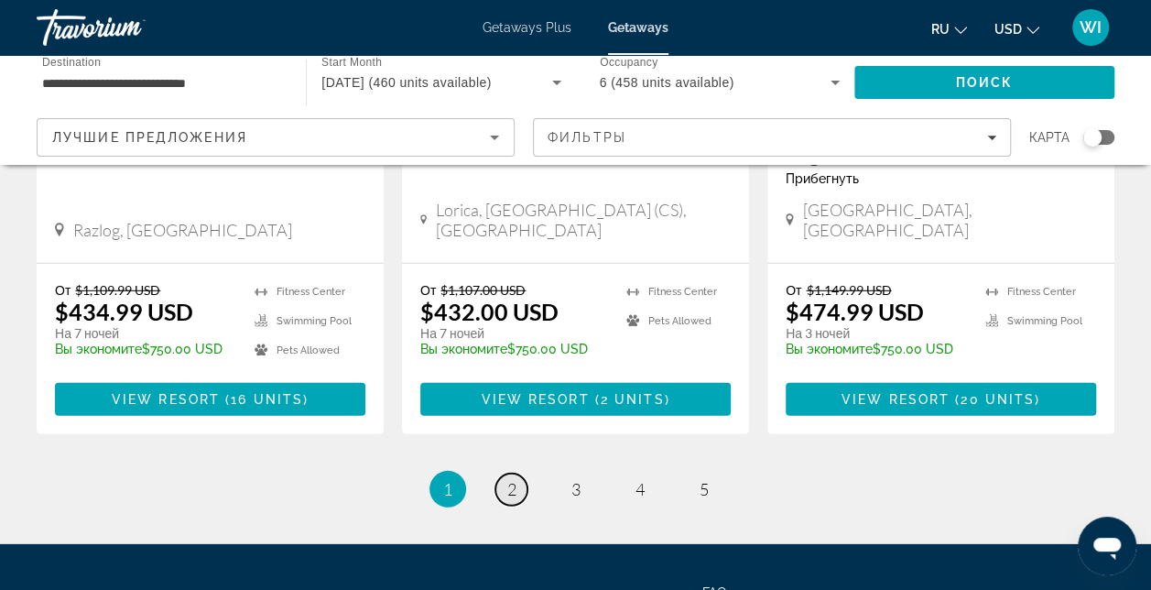
click at [518, 474] on link "page 2" at bounding box center [512, 490] width 32 height 32
